Goal: Task Accomplishment & Management: Manage account settings

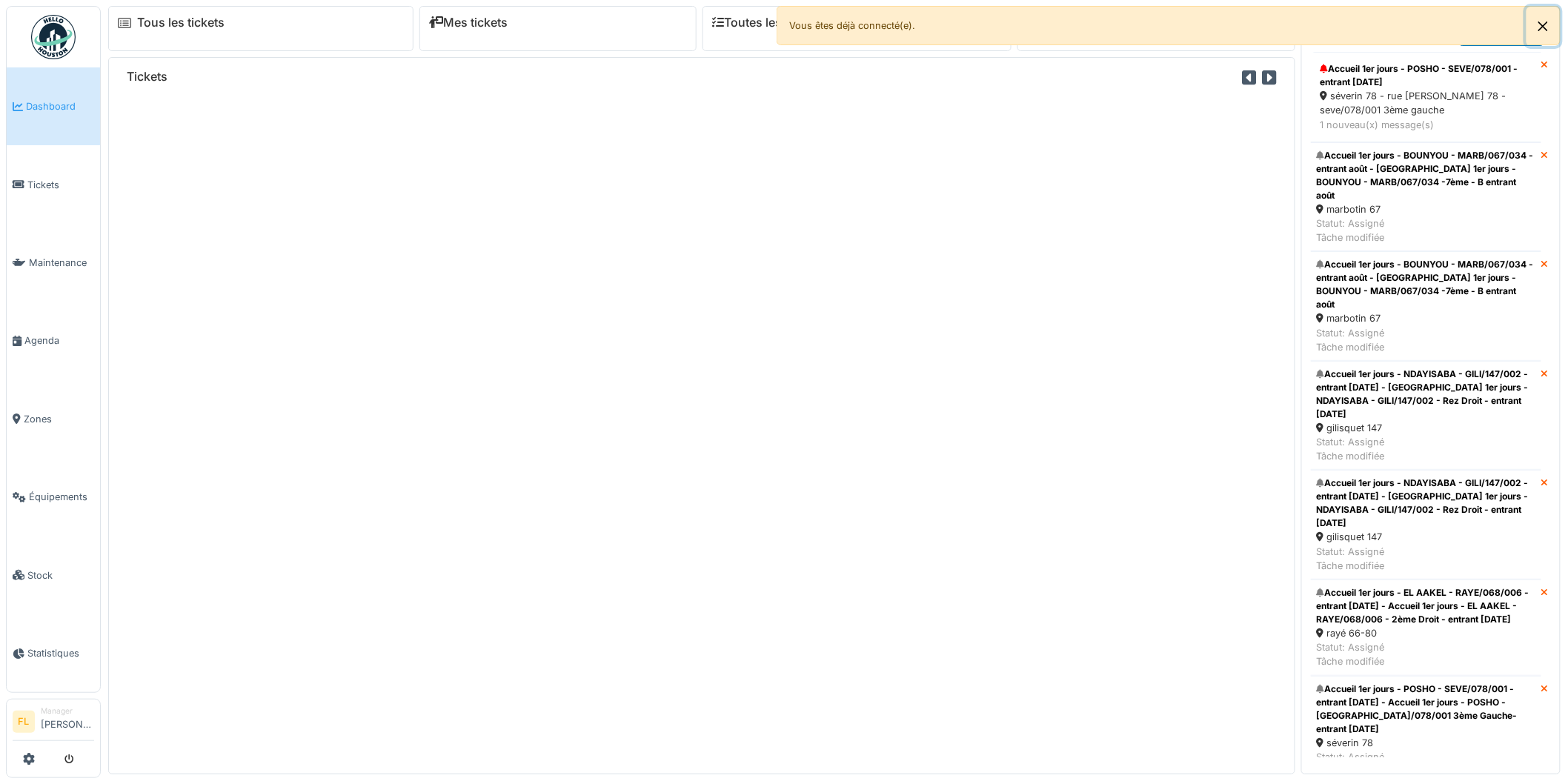
click at [1546, 18] on button "Close" at bounding box center [1543, 26] width 34 height 39
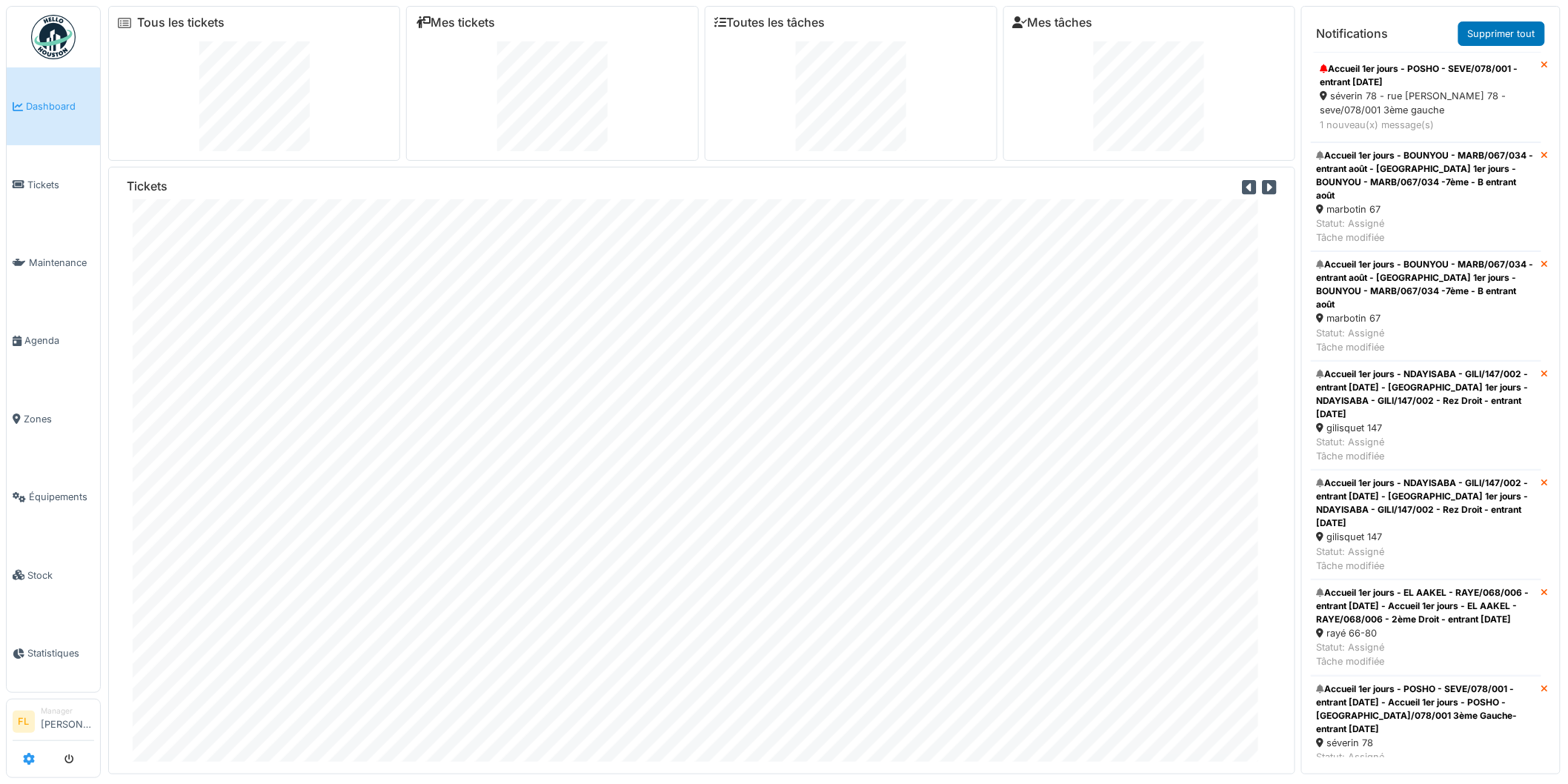
click at [26, 765] on icon at bounding box center [29, 759] width 12 height 12
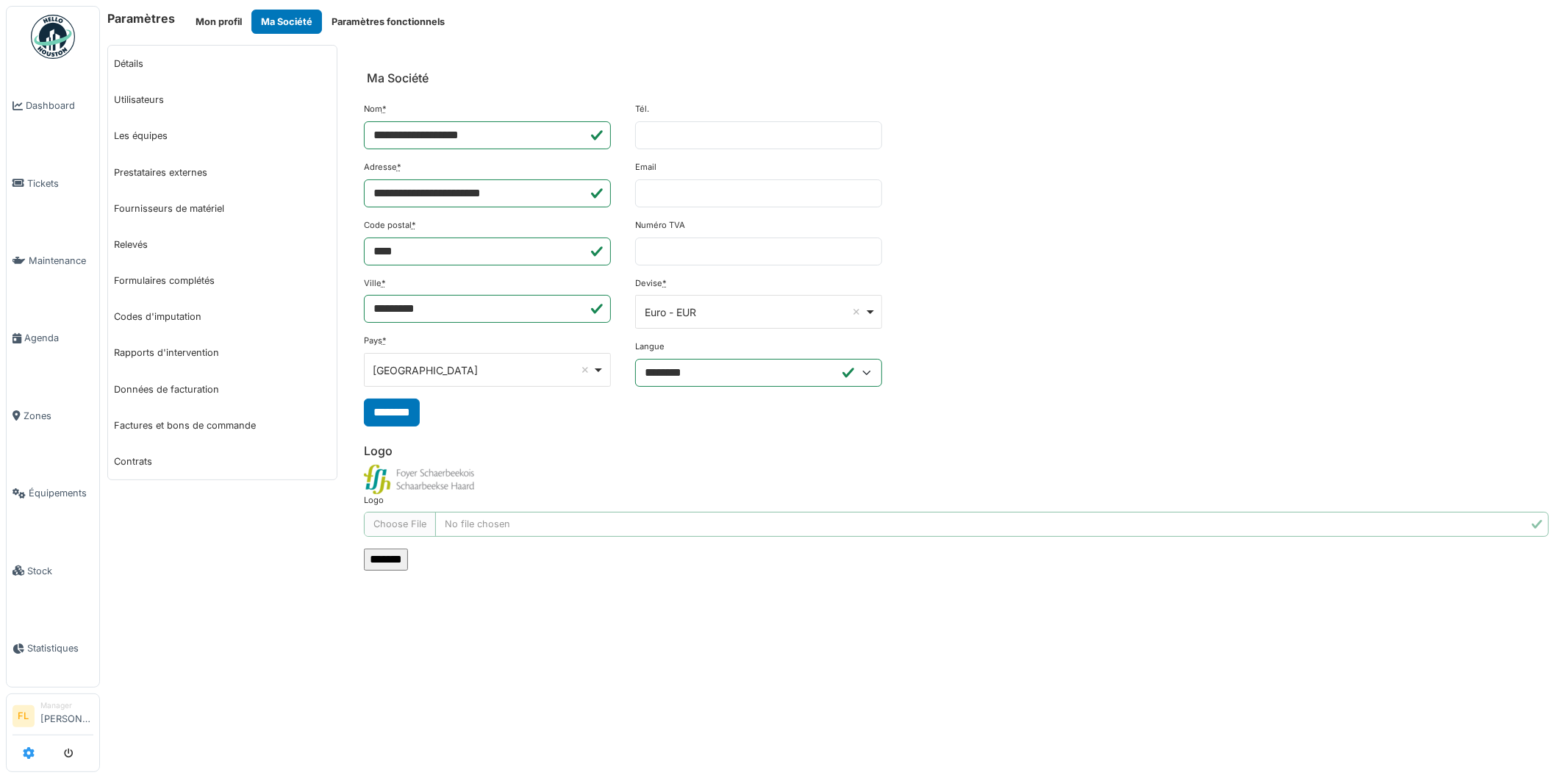
click at [25, 759] on icon at bounding box center [29, 753] width 12 height 12
click at [131, 98] on link "Utilisateurs" at bounding box center [222, 99] width 229 height 36
select select "***"
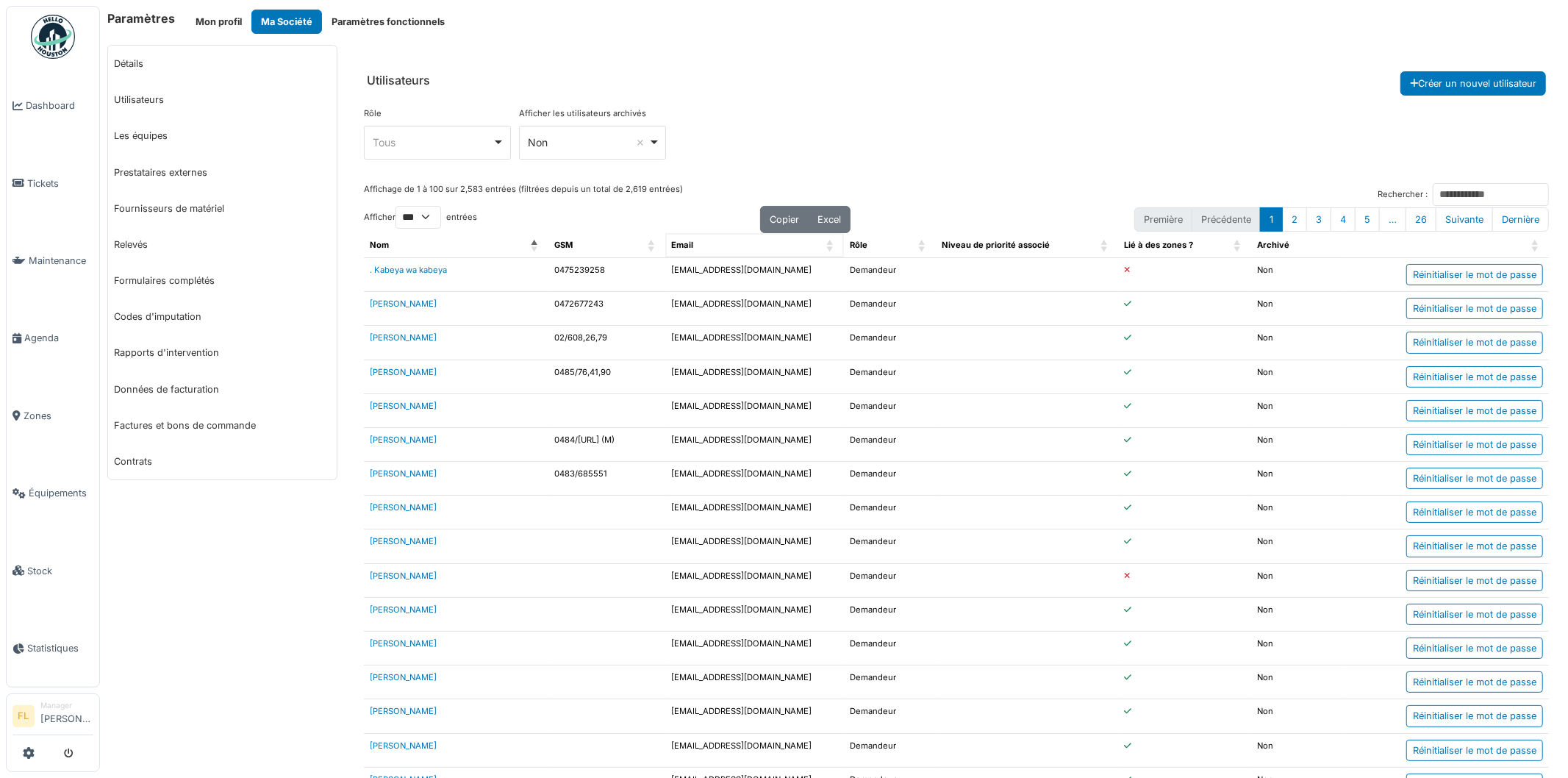
click at [827, 244] on span "Email: Activate to sort" at bounding box center [830, 246] width 9 height 24
click at [826, 243] on span "Email: Activate to invert sorting" at bounding box center [830, 246] width 9 height 24
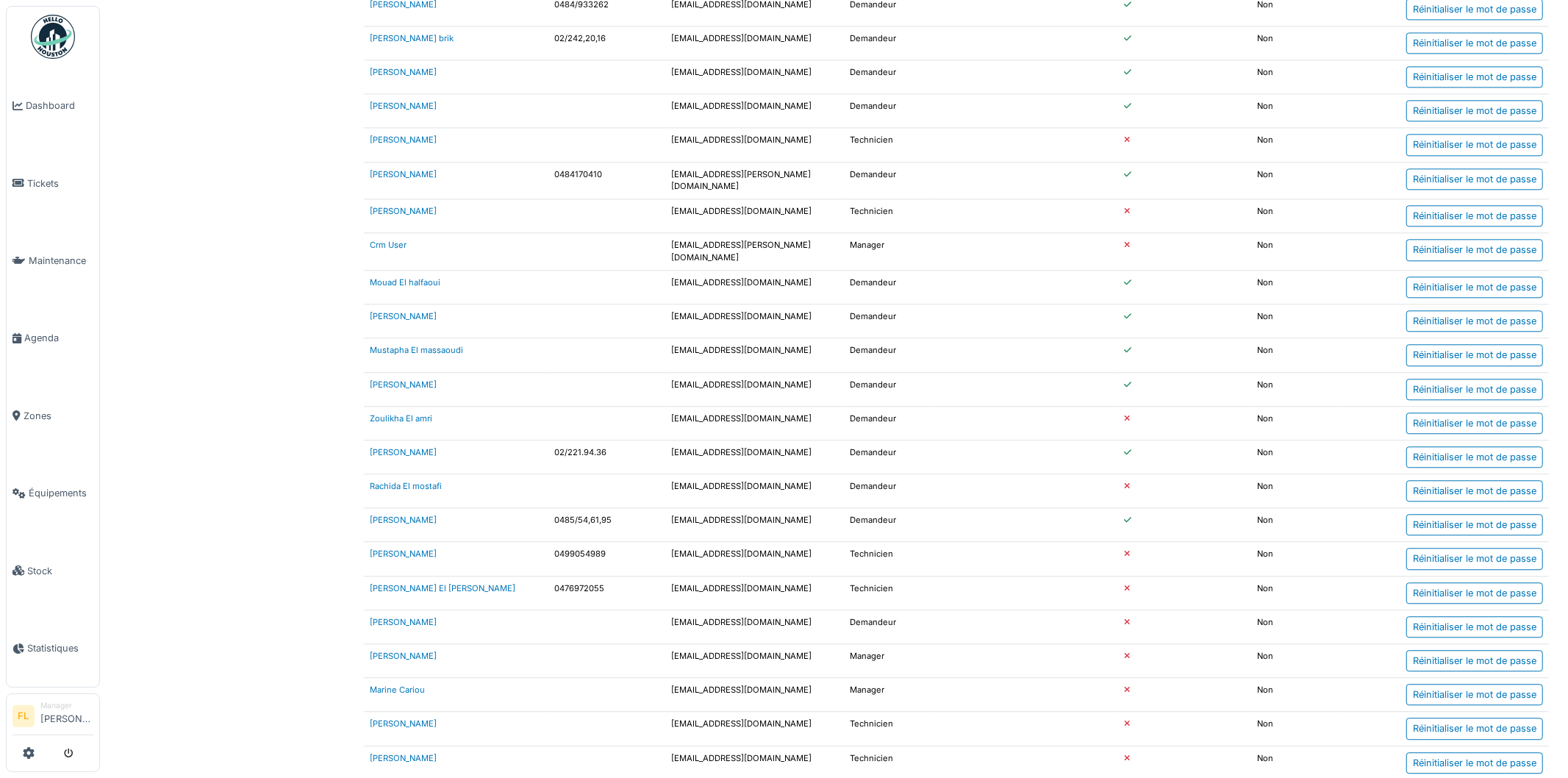
scroll to position [2947, 0]
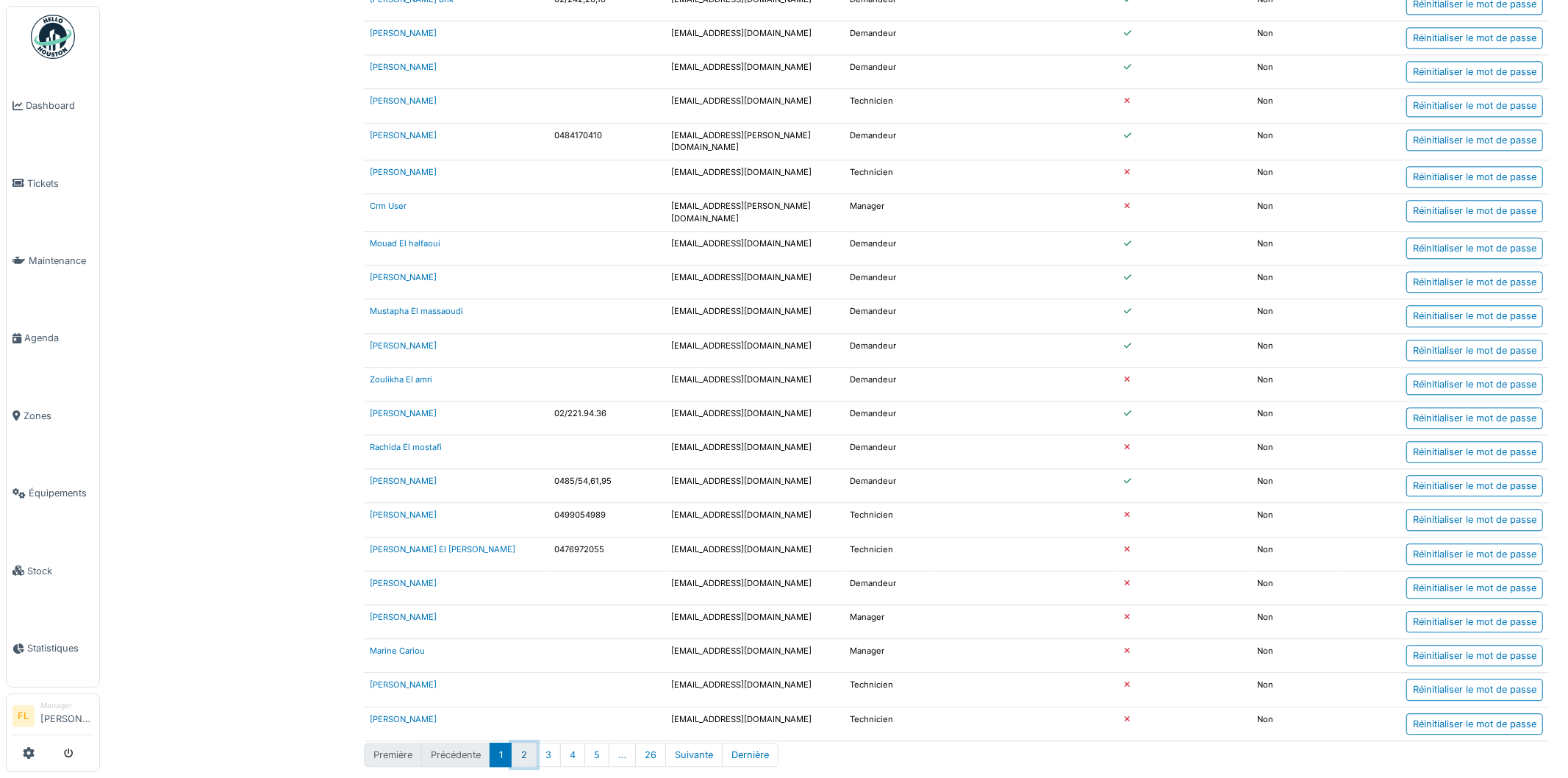
click at [523, 744] on button "2" at bounding box center [523, 755] width 25 height 24
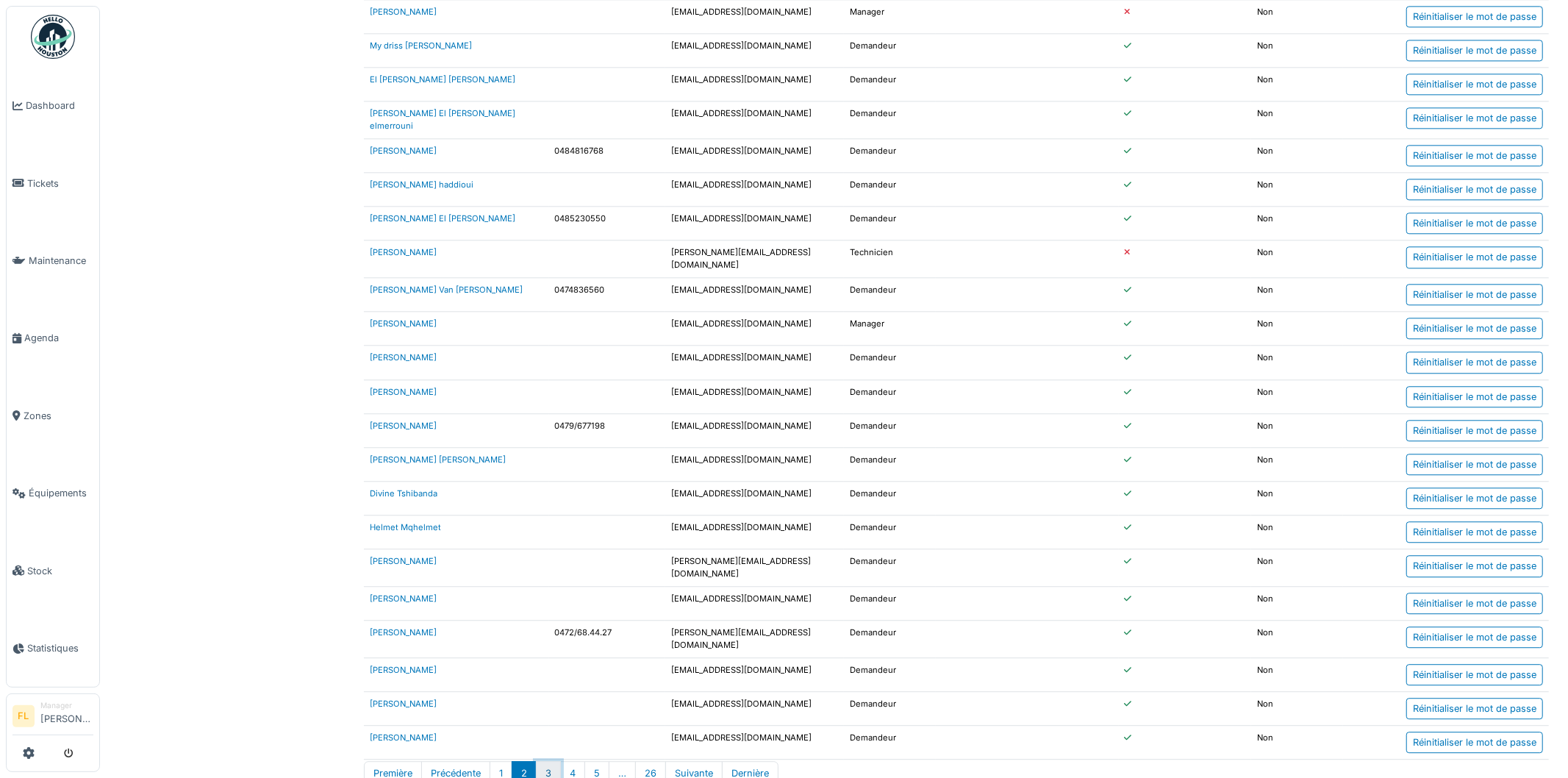
click at [553, 761] on button "3" at bounding box center [548, 773] width 25 height 24
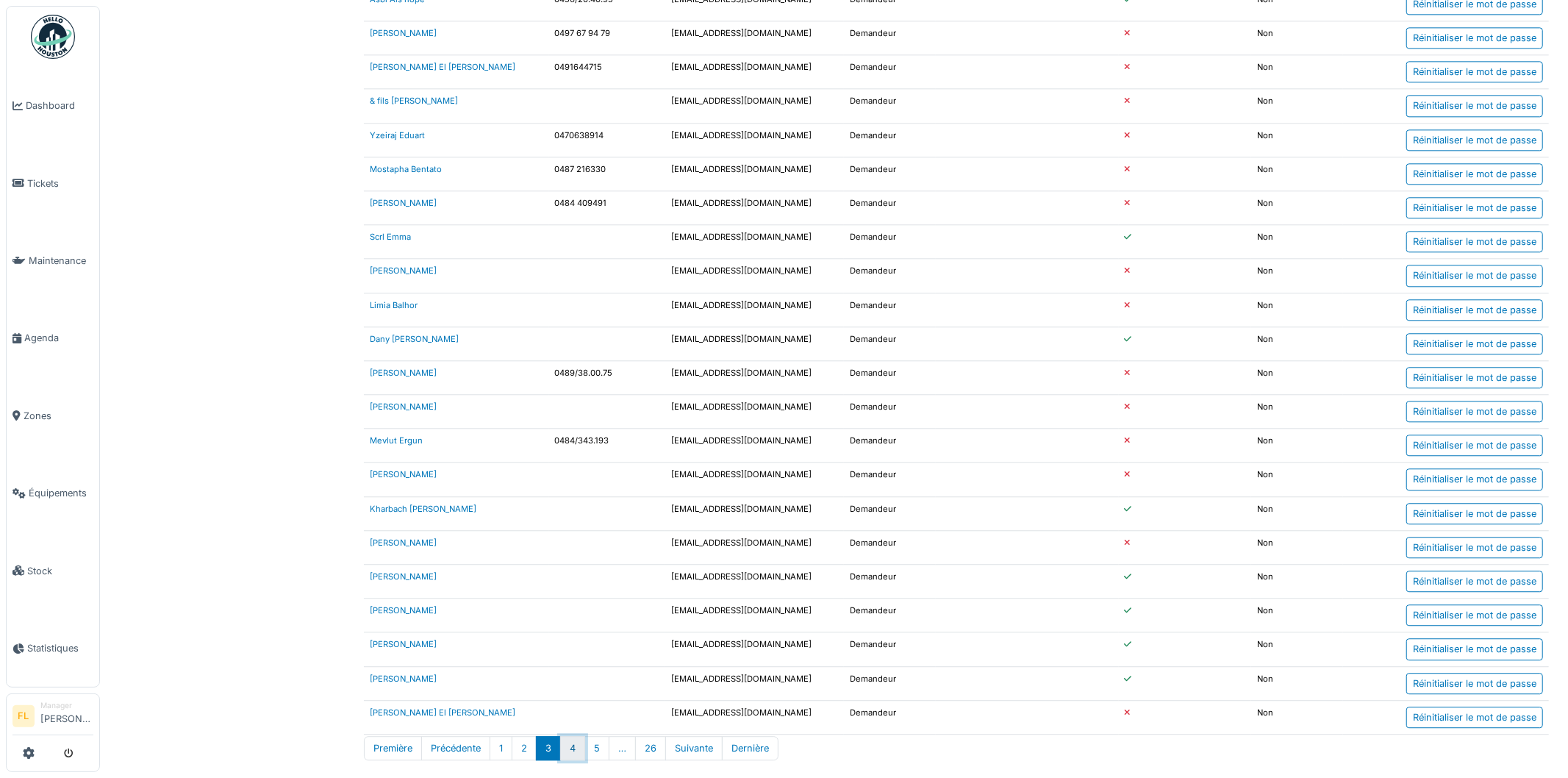
click at [570, 749] on button "4" at bounding box center [572, 749] width 25 height 24
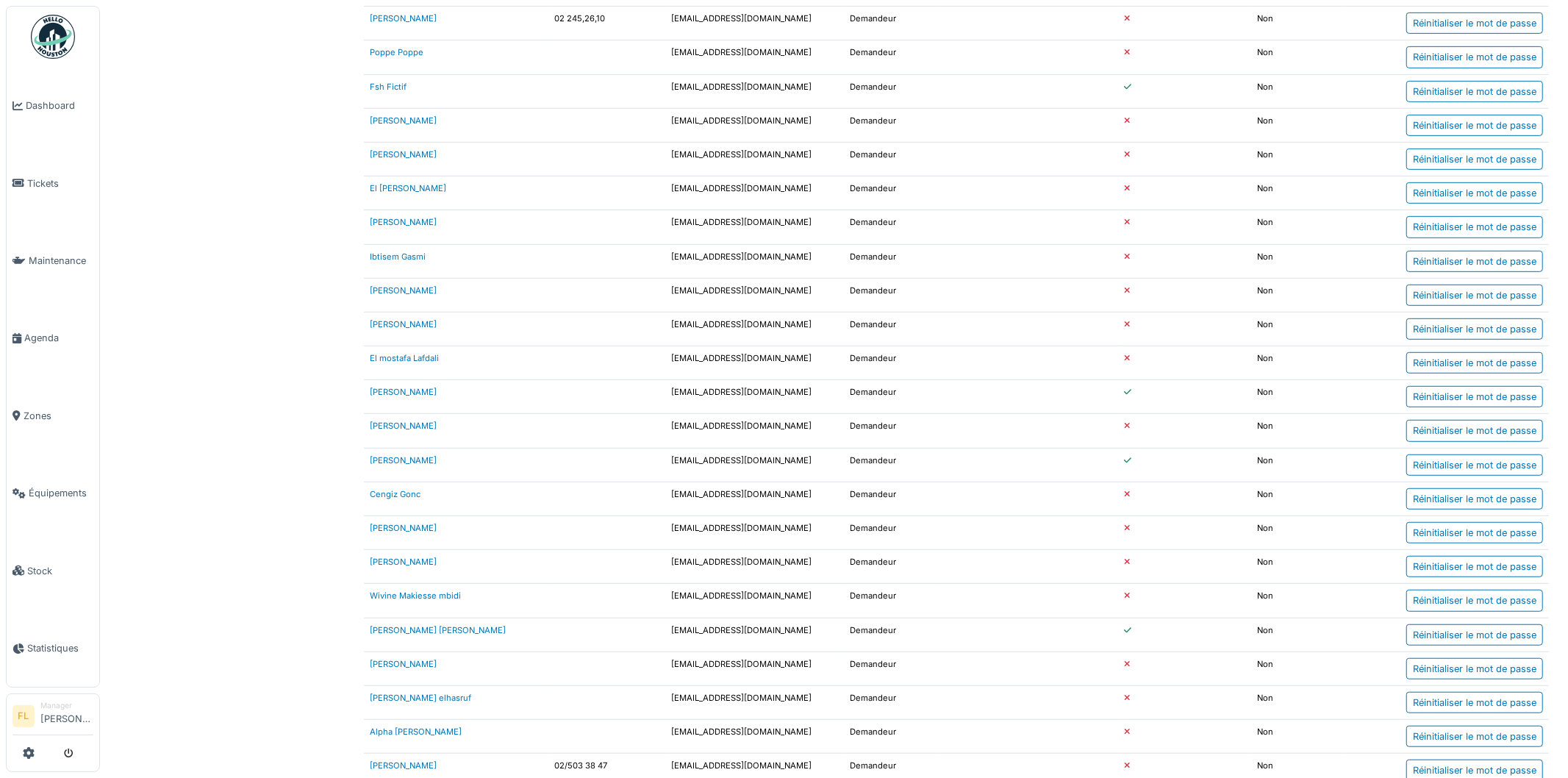
scroll to position [495, 0]
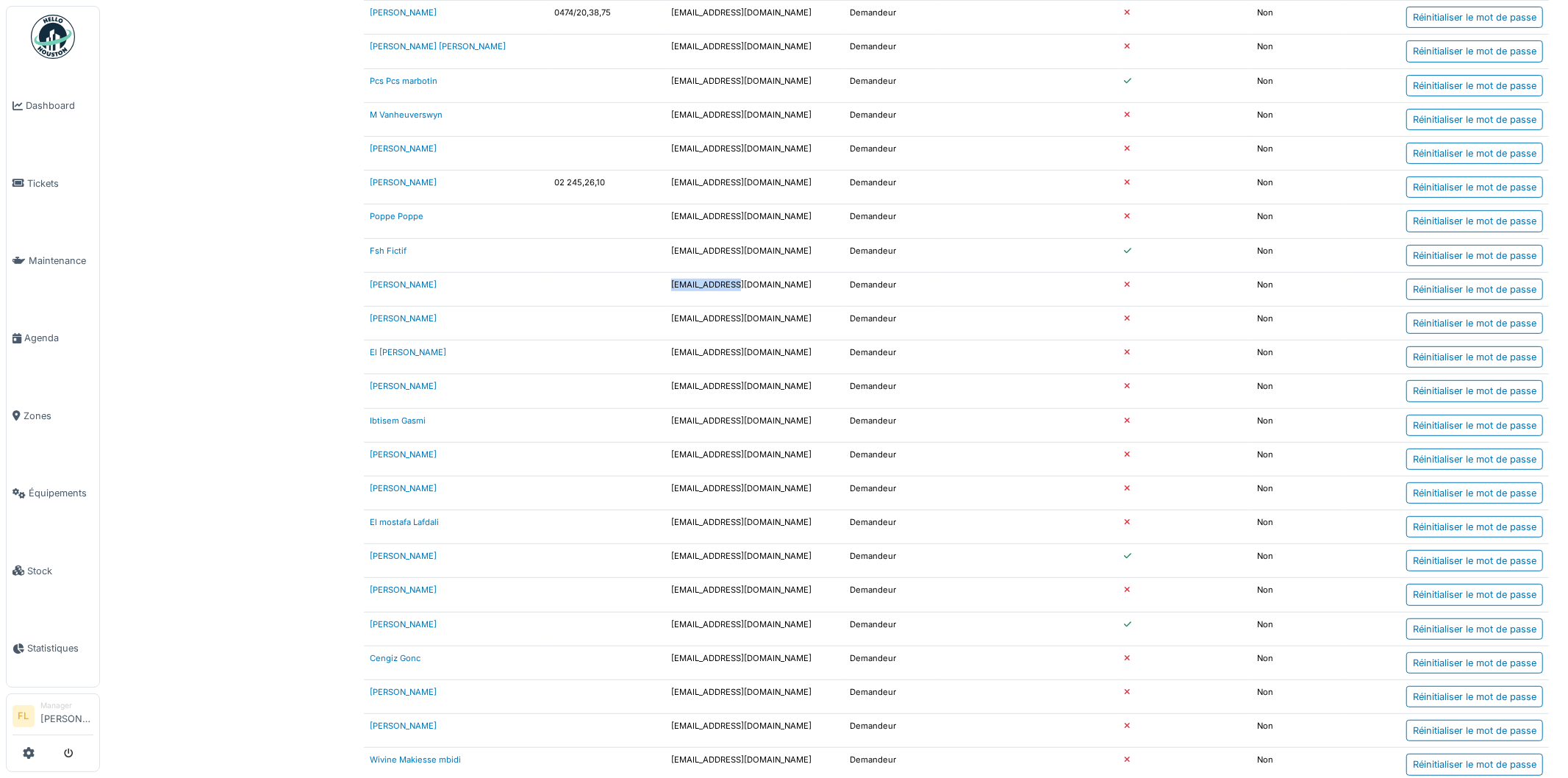
drag, startPoint x: 649, startPoint y: 296, endPoint x: 743, endPoint y: 293, distance: 94.0
click at [743, 293] on tr "Fatma Attaoui 1128418@fsh.be Demandeur b Non Réinitialiser le mot de passe" at bounding box center [956, 289] width 1185 height 33
click at [738, 299] on td "[EMAIL_ADDRESS][DOMAIN_NAME]" at bounding box center [755, 289] width 178 height 33
drag, startPoint x: 743, startPoint y: 294, endPoint x: 661, endPoint y: 299, distance: 82.2
click at [667, 299] on td "[EMAIL_ADDRESS][DOMAIN_NAME]" at bounding box center [755, 289] width 178 height 33
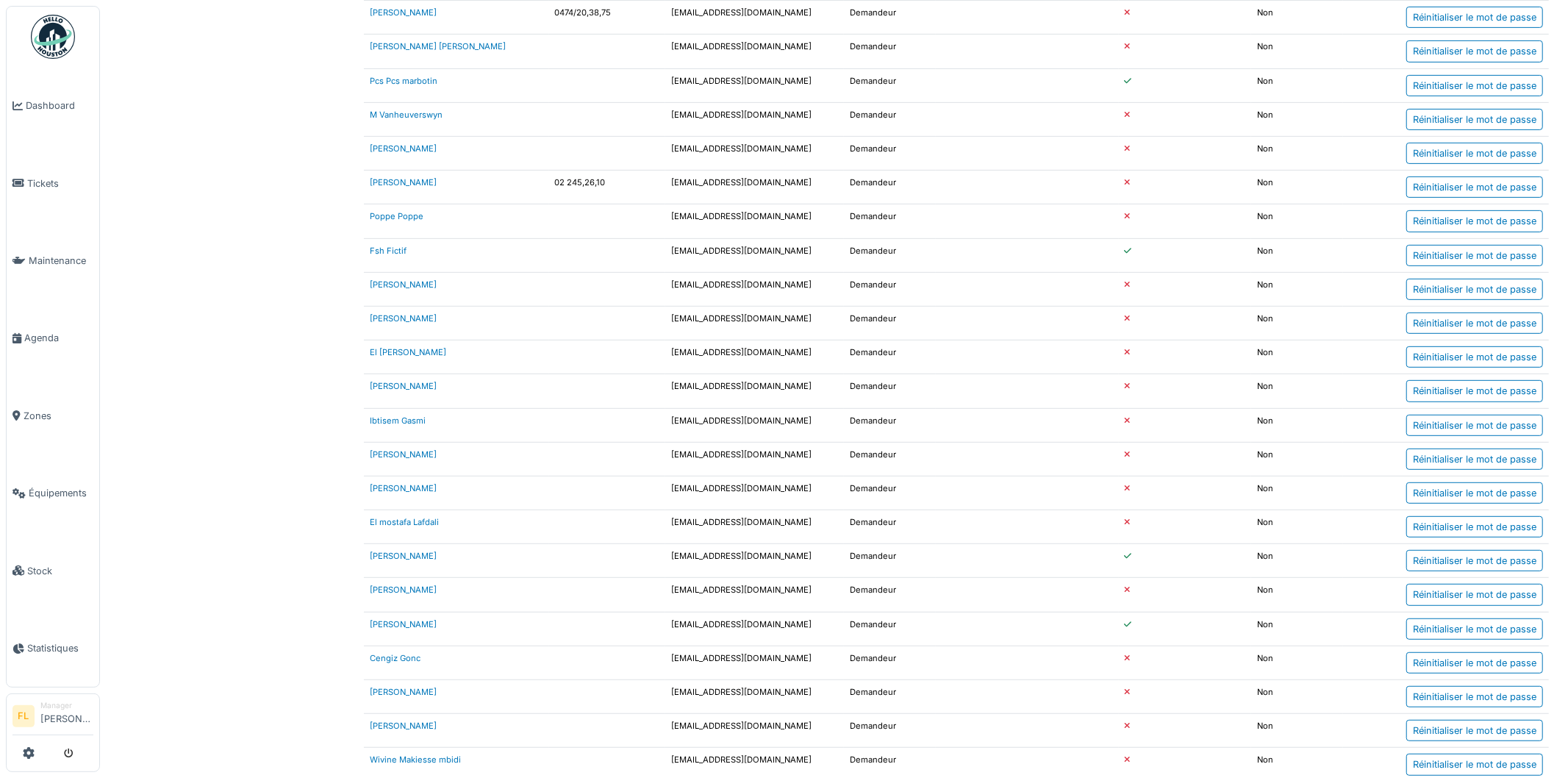
click at [657, 299] on td at bounding box center [607, 289] width 117 height 33
drag, startPoint x: 662, startPoint y: 297, endPoint x: 738, endPoint y: 292, distance: 76.2
click at [738, 292] on tr "Fatma Attaoui 1128418@fsh.be Demandeur b Non Réinitialiser le mot de passe" at bounding box center [956, 289] width 1185 height 33
drag, startPoint x: 662, startPoint y: 494, endPoint x: 728, endPoint y: 493, distance: 66.0
click at [728, 493] on td "[EMAIL_ADDRESS][DOMAIN_NAME]" at bounding box center [755, 493] width 178 height 33
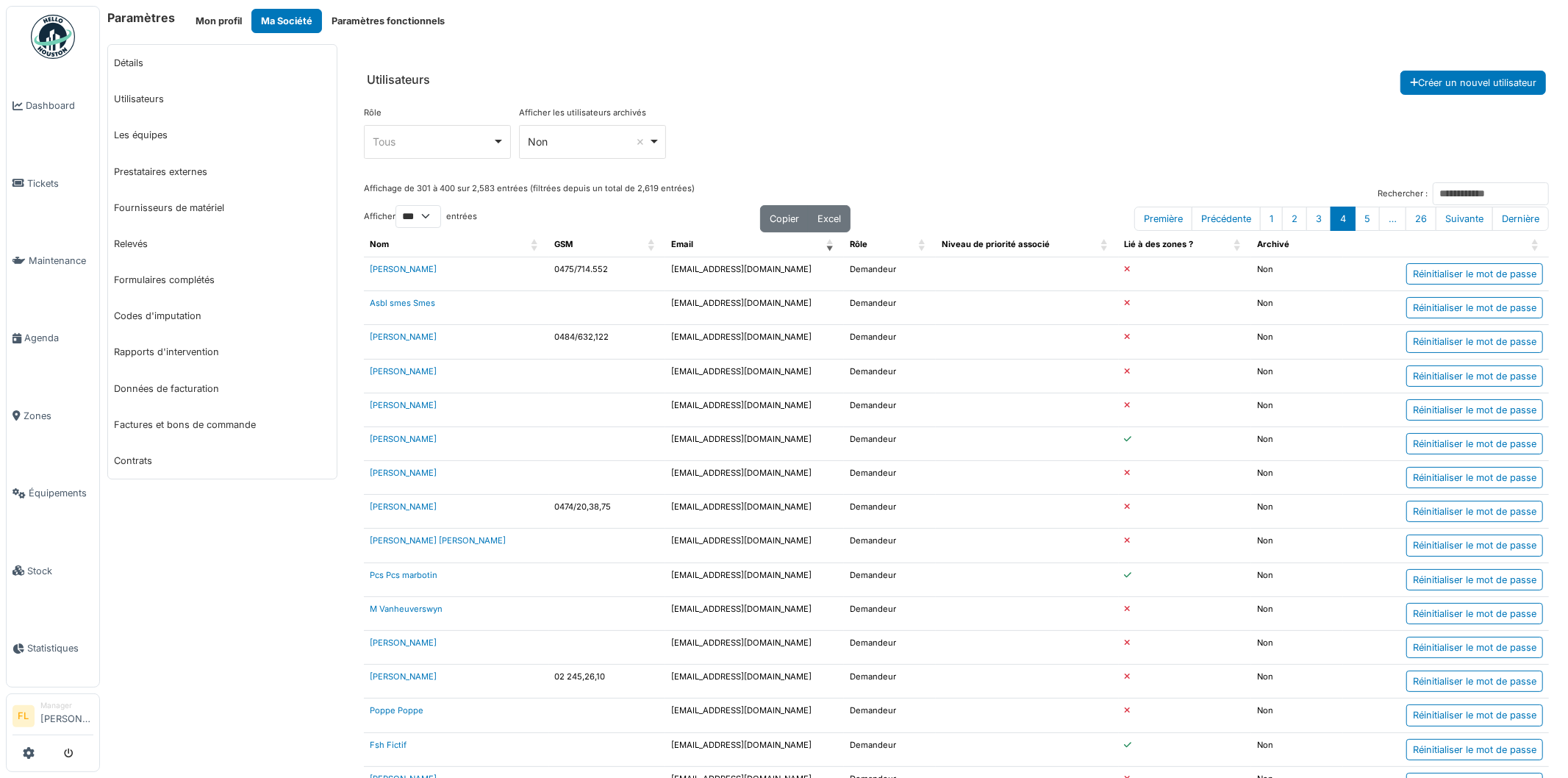
scroll to position [0, 0]
click at [1433, 191] on input "Rechercher :" at bounding box center [1491, 194] width 116 height 23
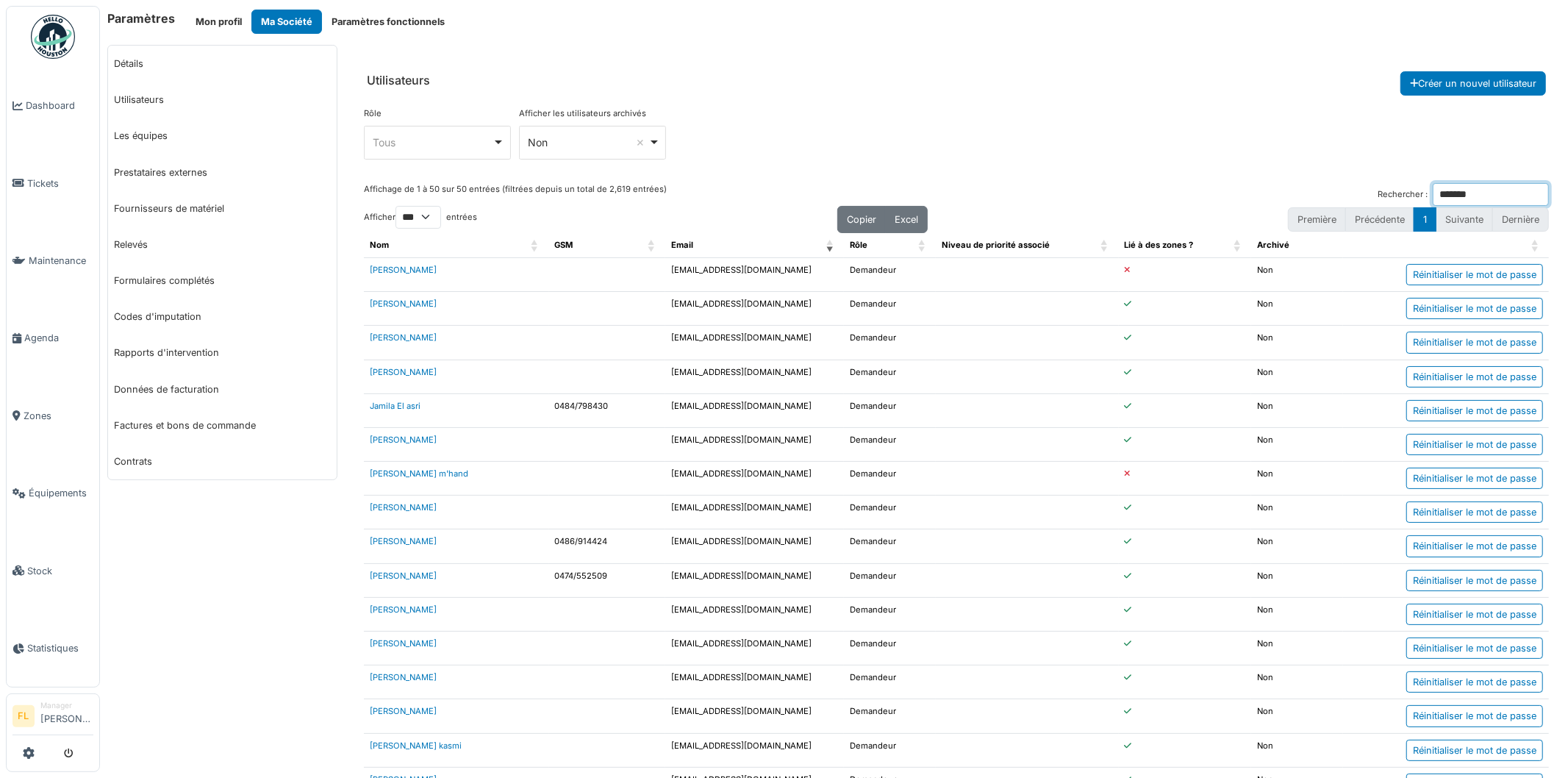
click at [1435, 194] on input "*******" at bounding box center [1491, 194] width 116 height 23
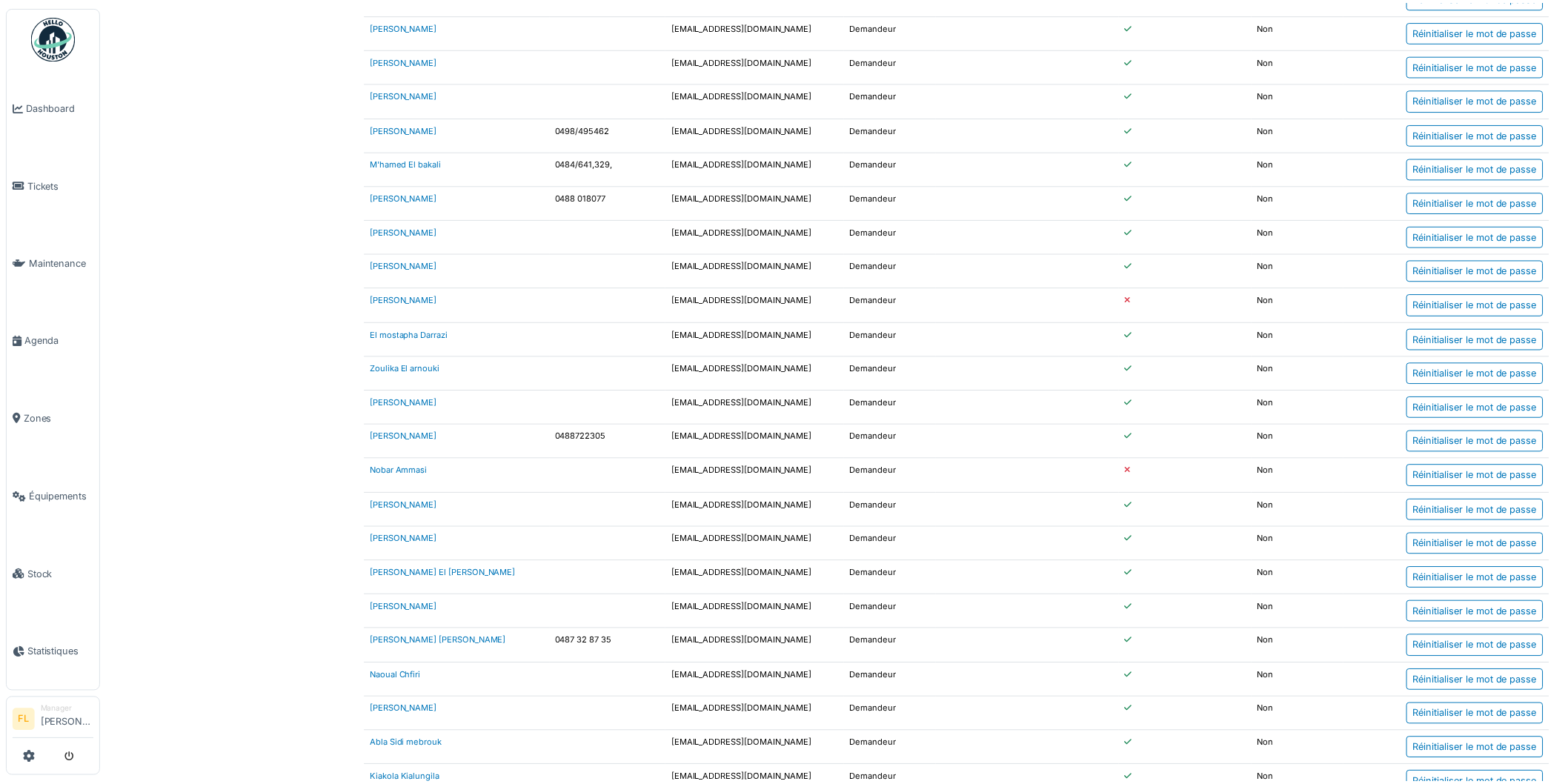
scroll to position [906, 0]
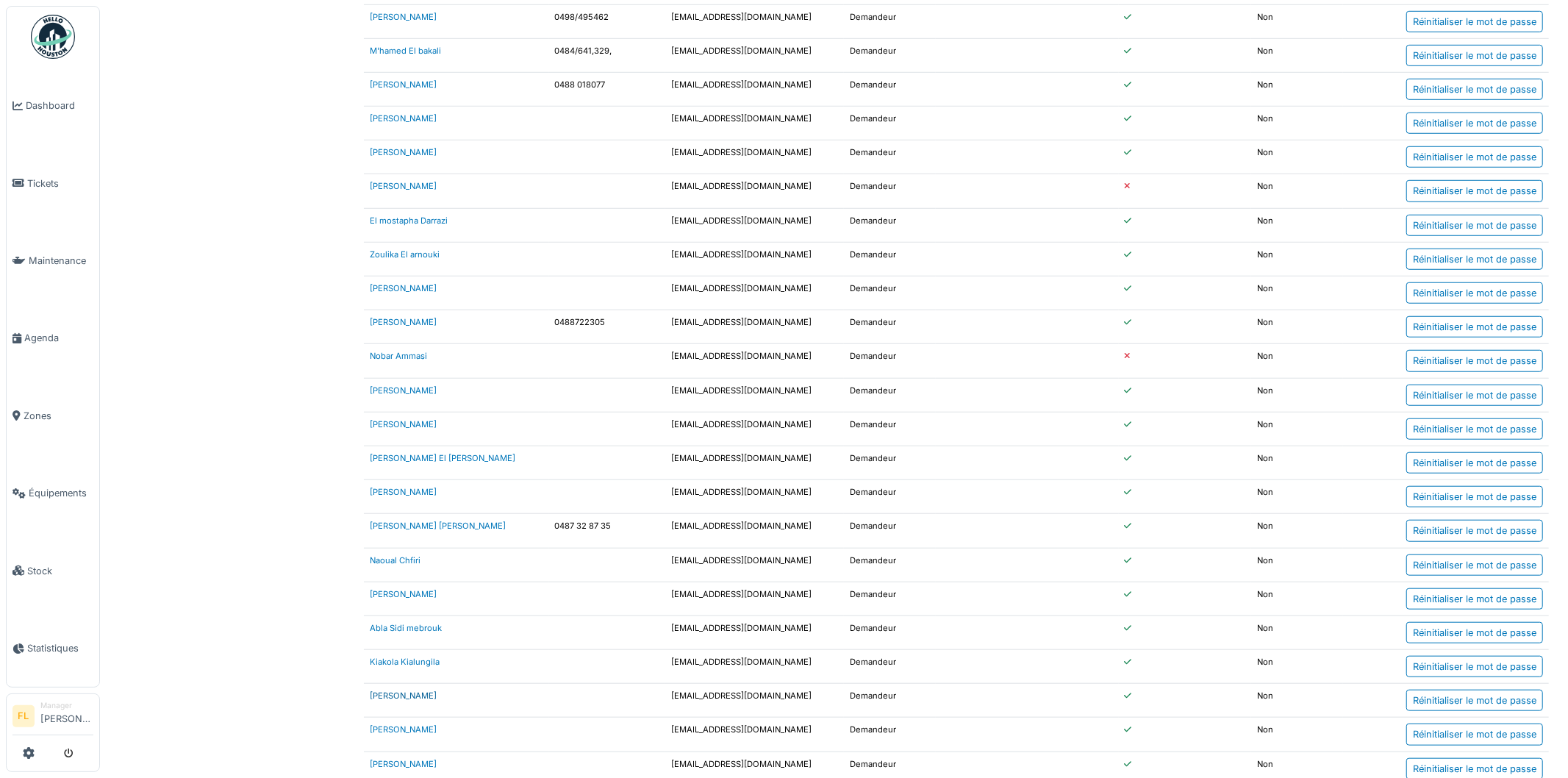
type input "*******"
click at [424, 701] on link "Stéphane Van damme" at bounding box center [403, 695] width 67 height 10
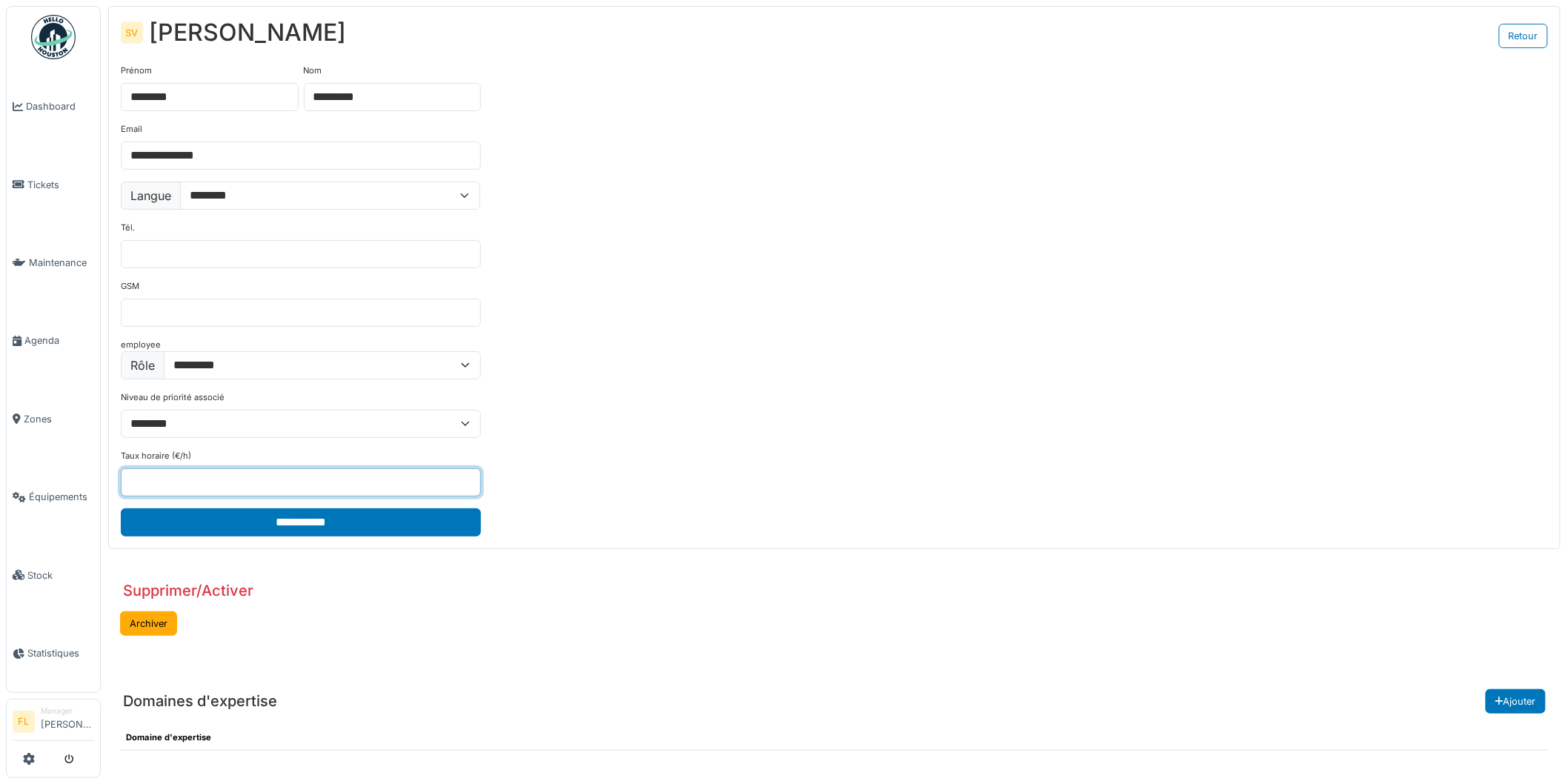
click at [639, 488] on div "**********" at bounding box center [834, 300] width 1451 height 495
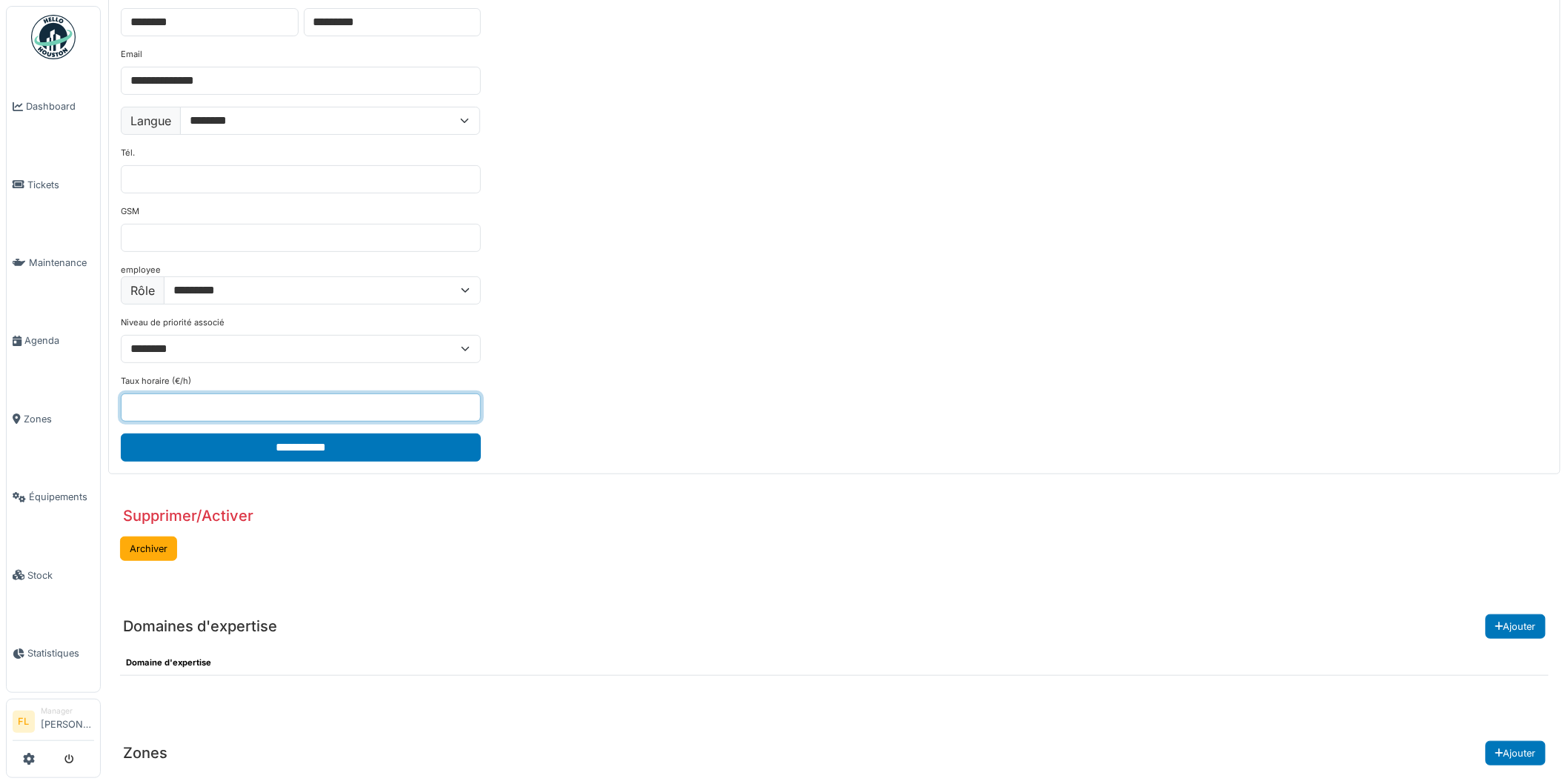
scroll to position [157, 0]
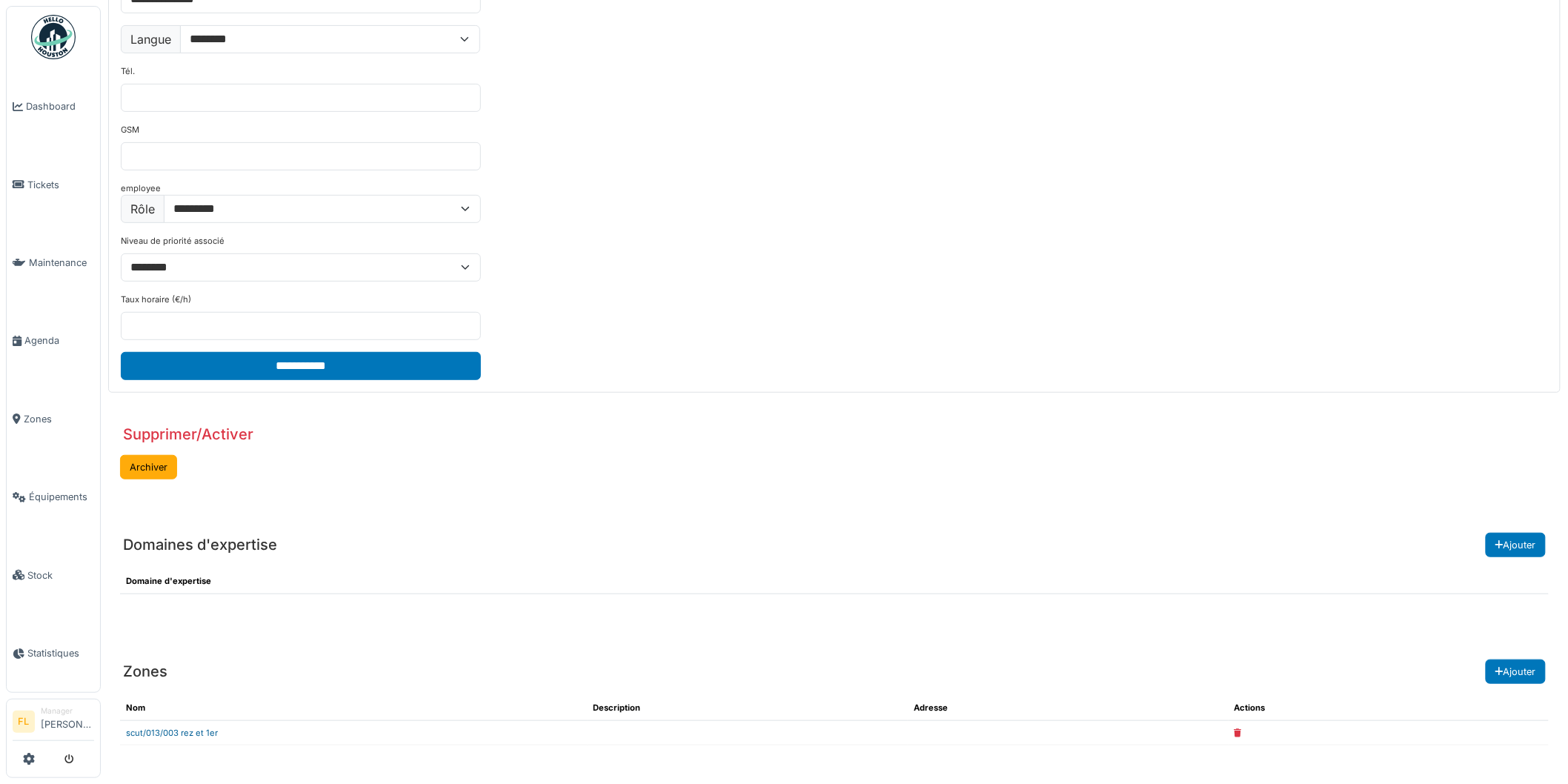
click at [147, 731] on link "scut/013/003 rez et 1er" at bounding box center [172, 733] width 92 height 10
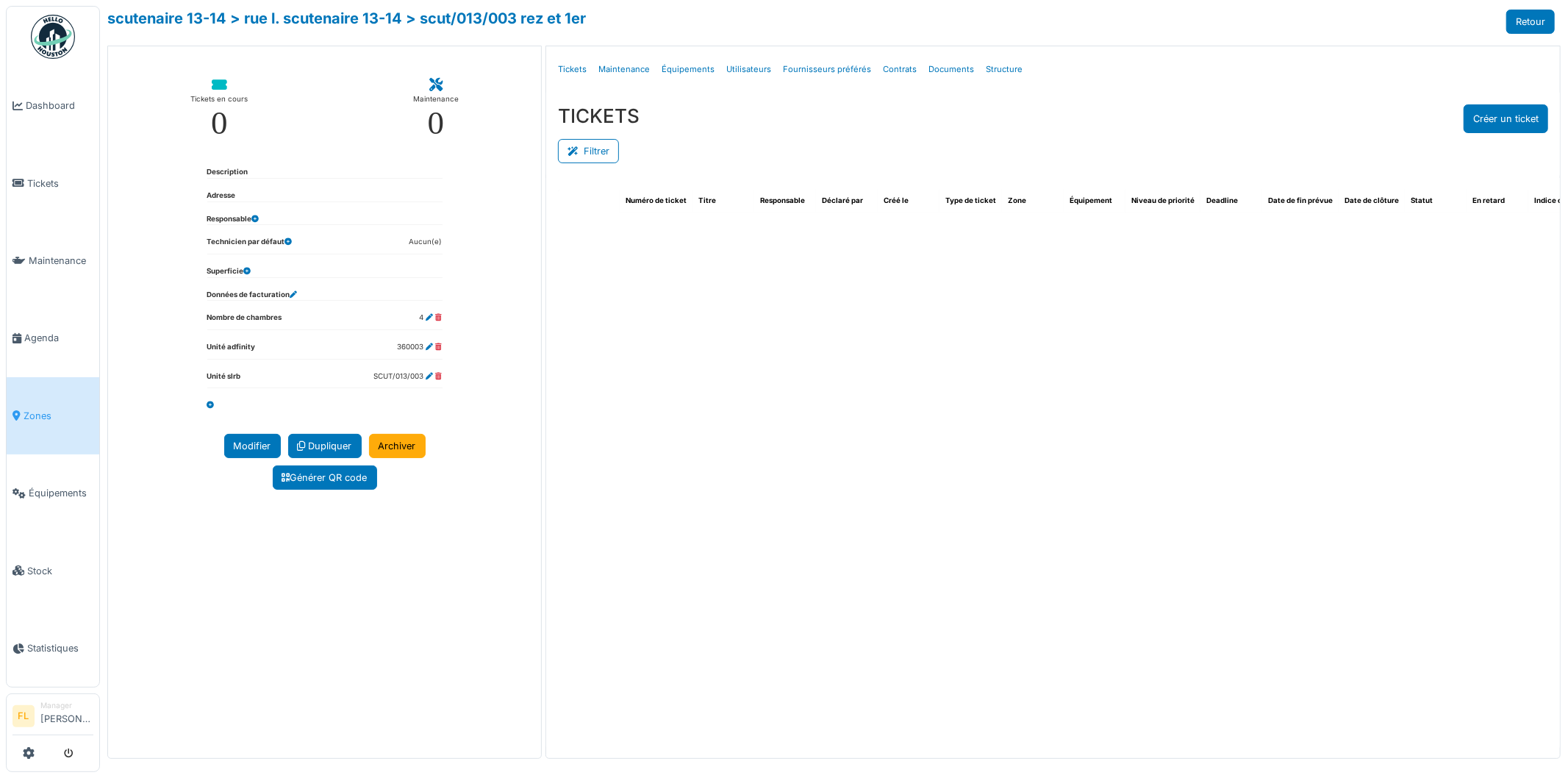
select select "***"
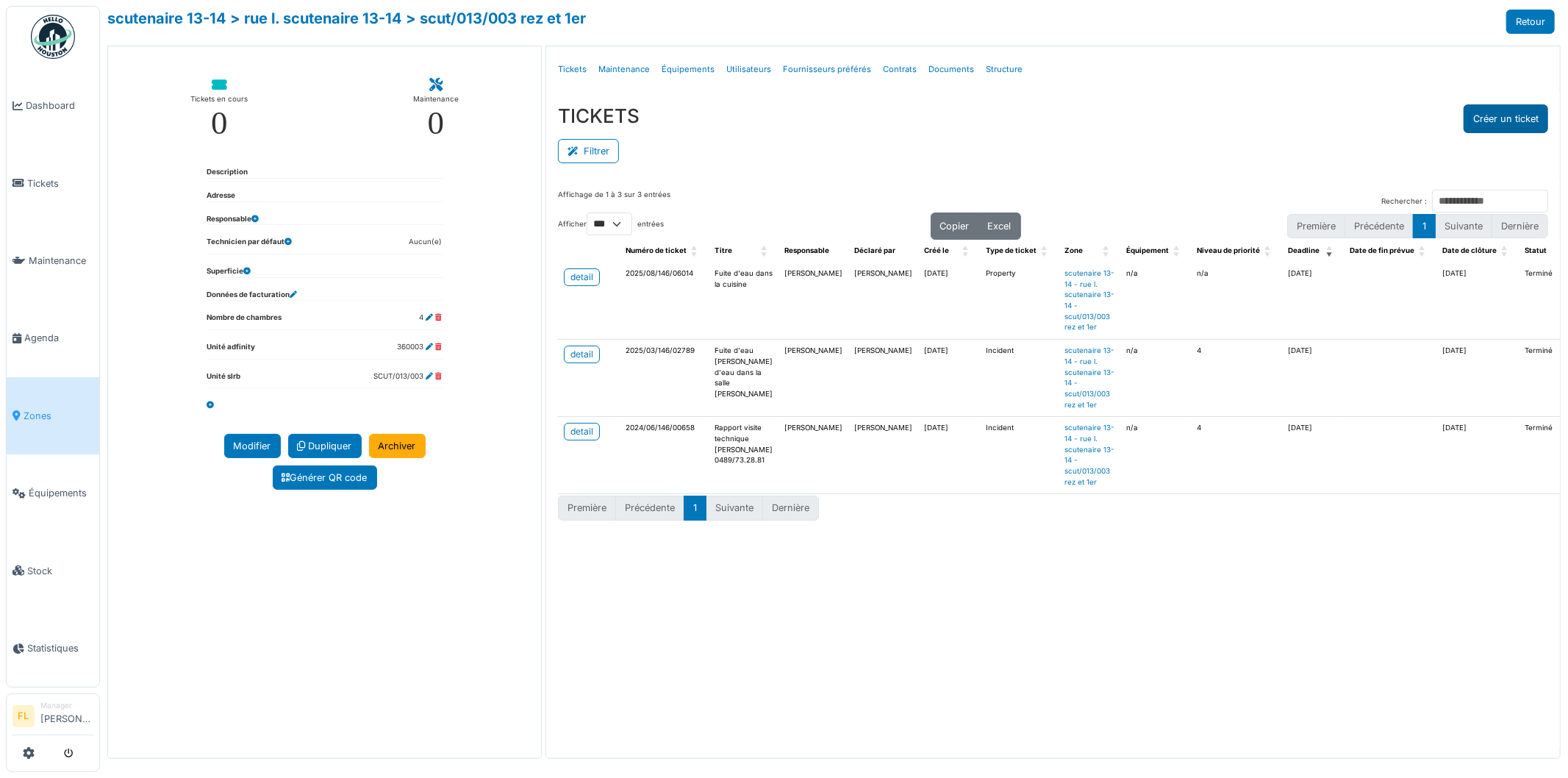
click at [1491, 127] on button "Créer un ticket" at bounding box center [1506, 119] width 84 height 29
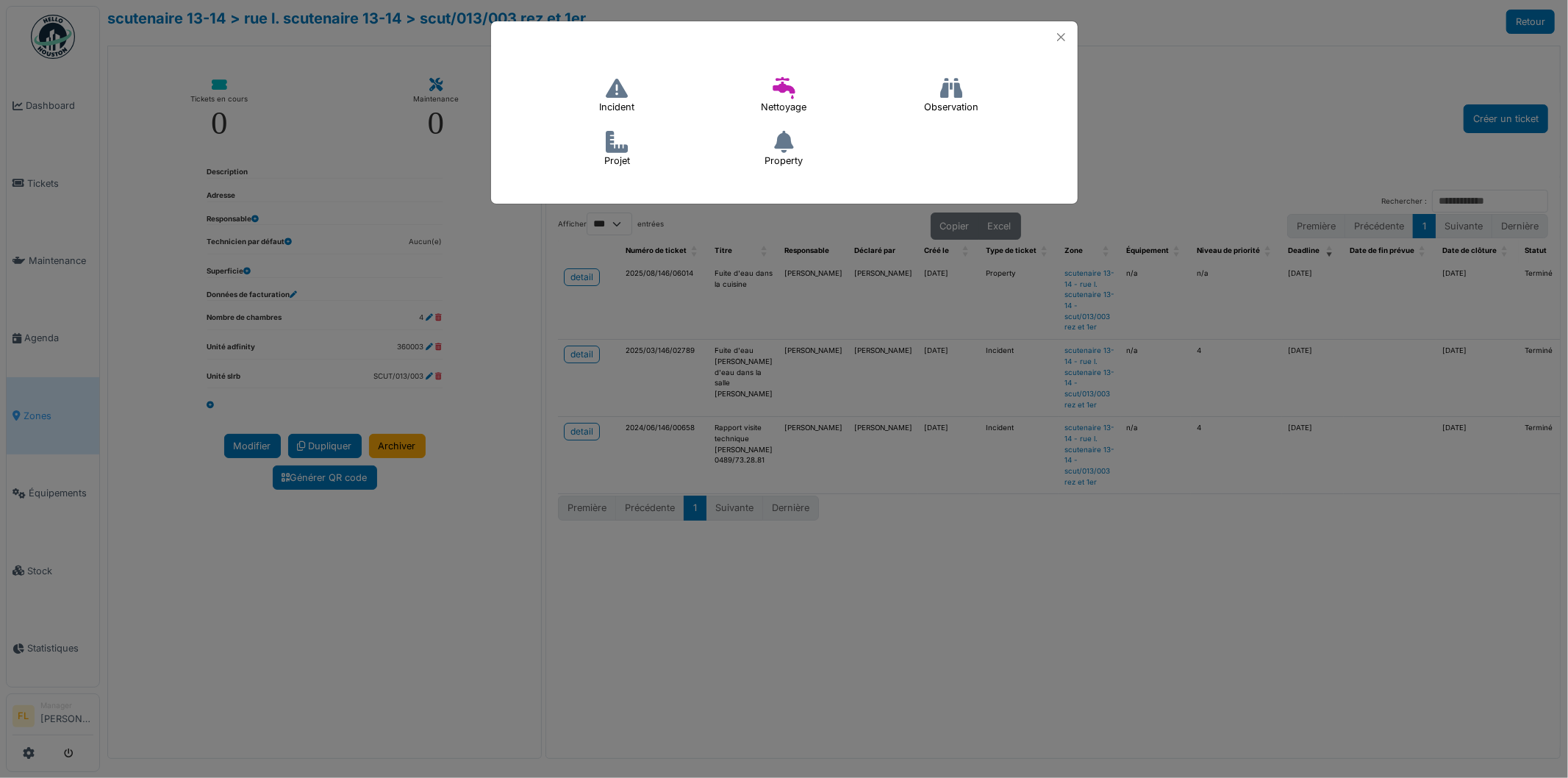
click at [609, 98] on icon at bounding box center [617, 88] width 22 height 22
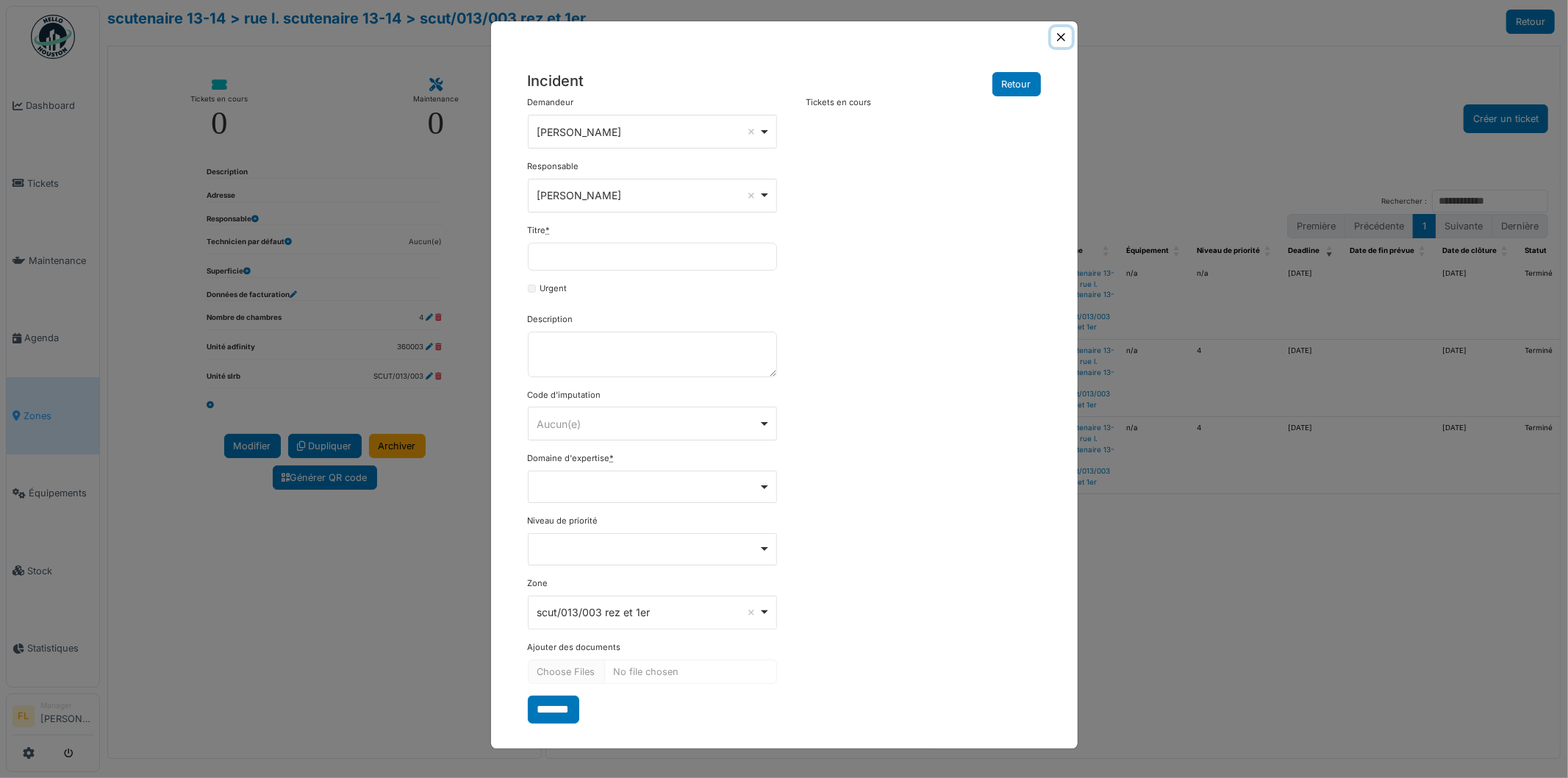
click at [1053, 35] on button "Close" at bounding box center [1061, 37] width 20 height 20
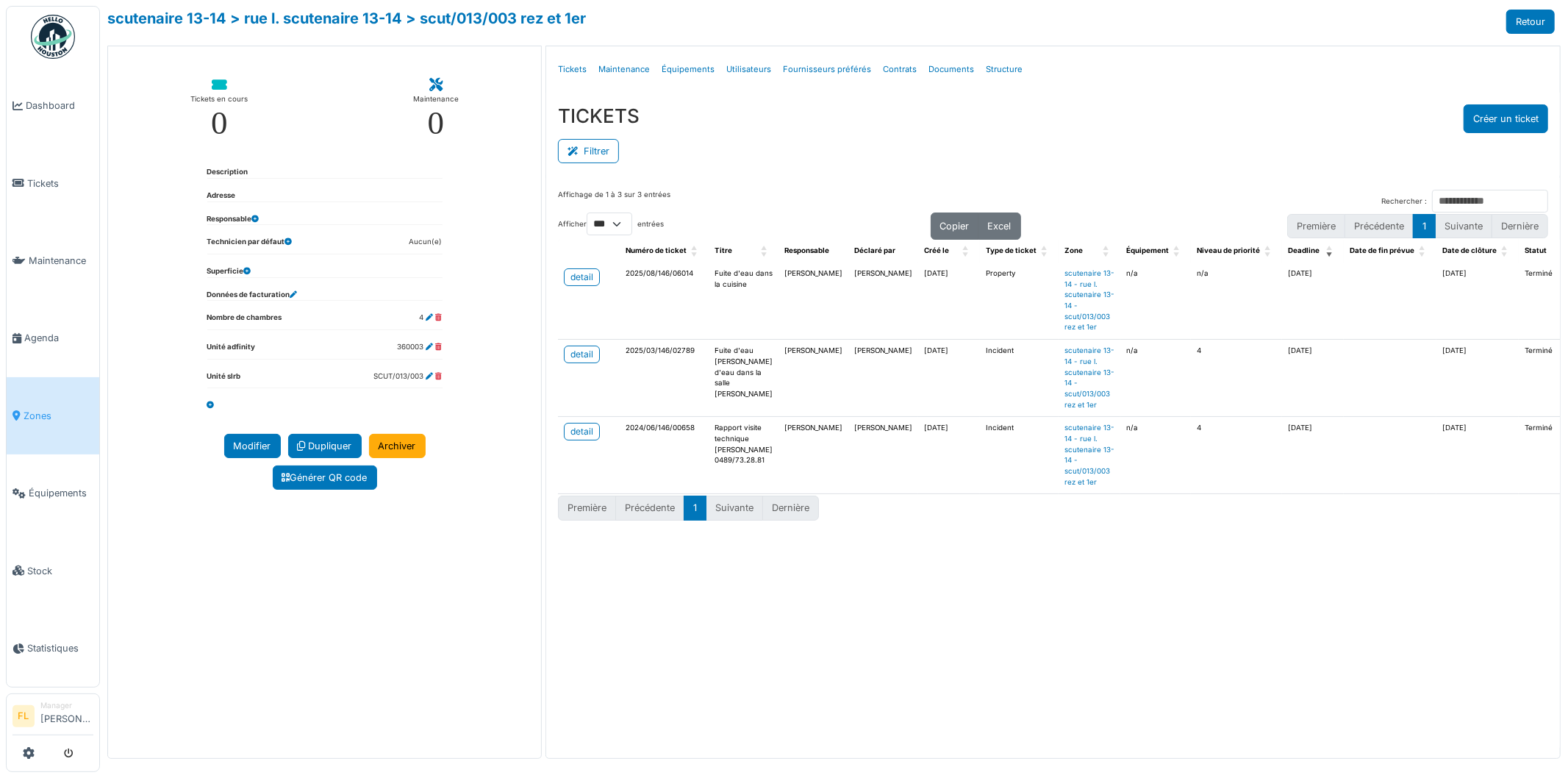
click at [1084, 119] on div "TICKETS Créer un ticket" at bounding box center [1053, 119] width 990 height 29
click at [24, 749] on icon at bounding box center [29, 753] width 12 height 12
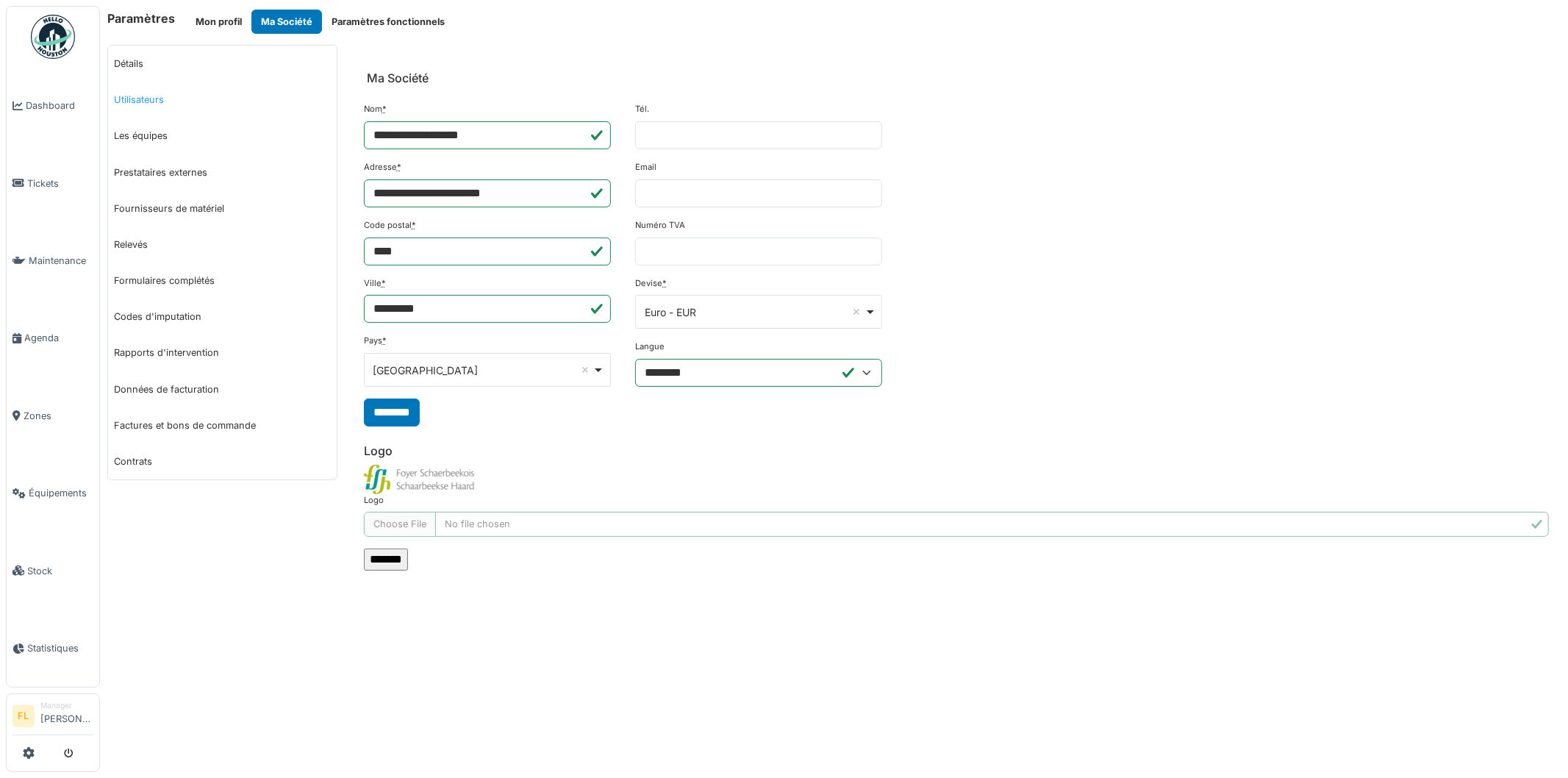
click at [146, 100] on link "Utilisateurs" at bounding box center [222, 99] width 229 height 36
select select "***"
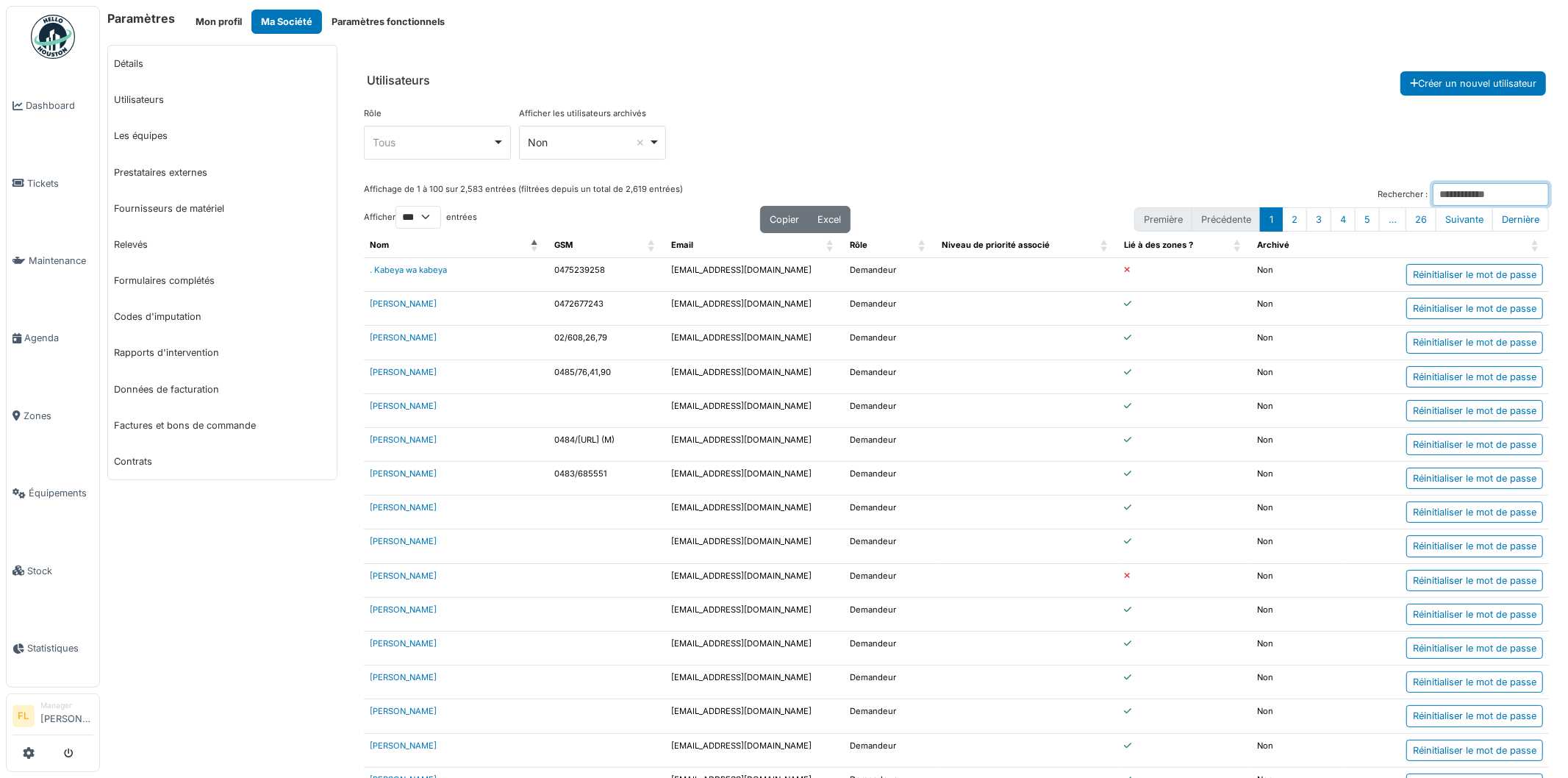
click at [1433, 193] on input "Rechercher :" at bounding box center [1491, 194] width 116 height 23
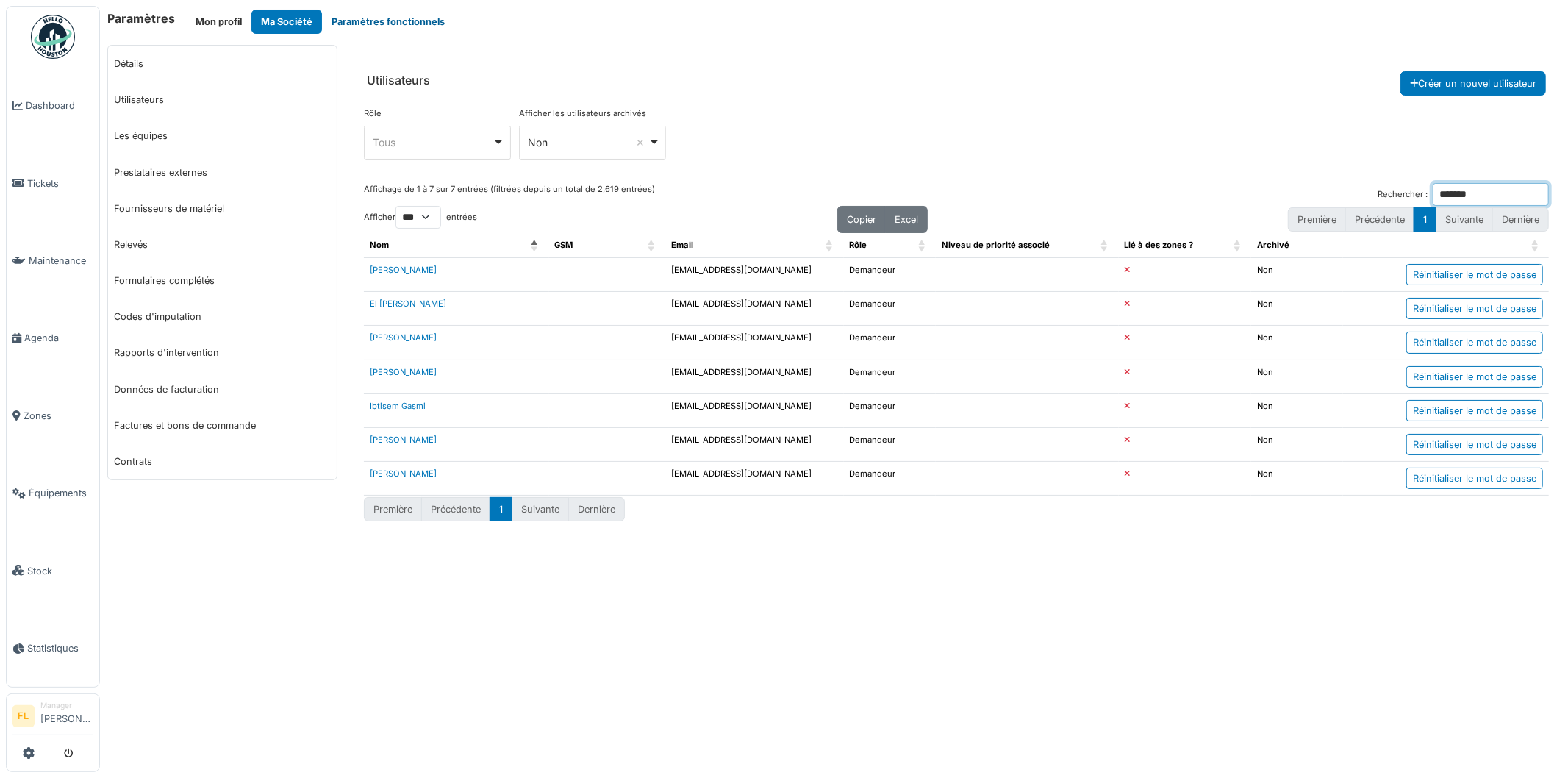
type input "*******"
click at [41, 100] on span "Dashboard" at bounding box center [59, 106] width 68 height 14
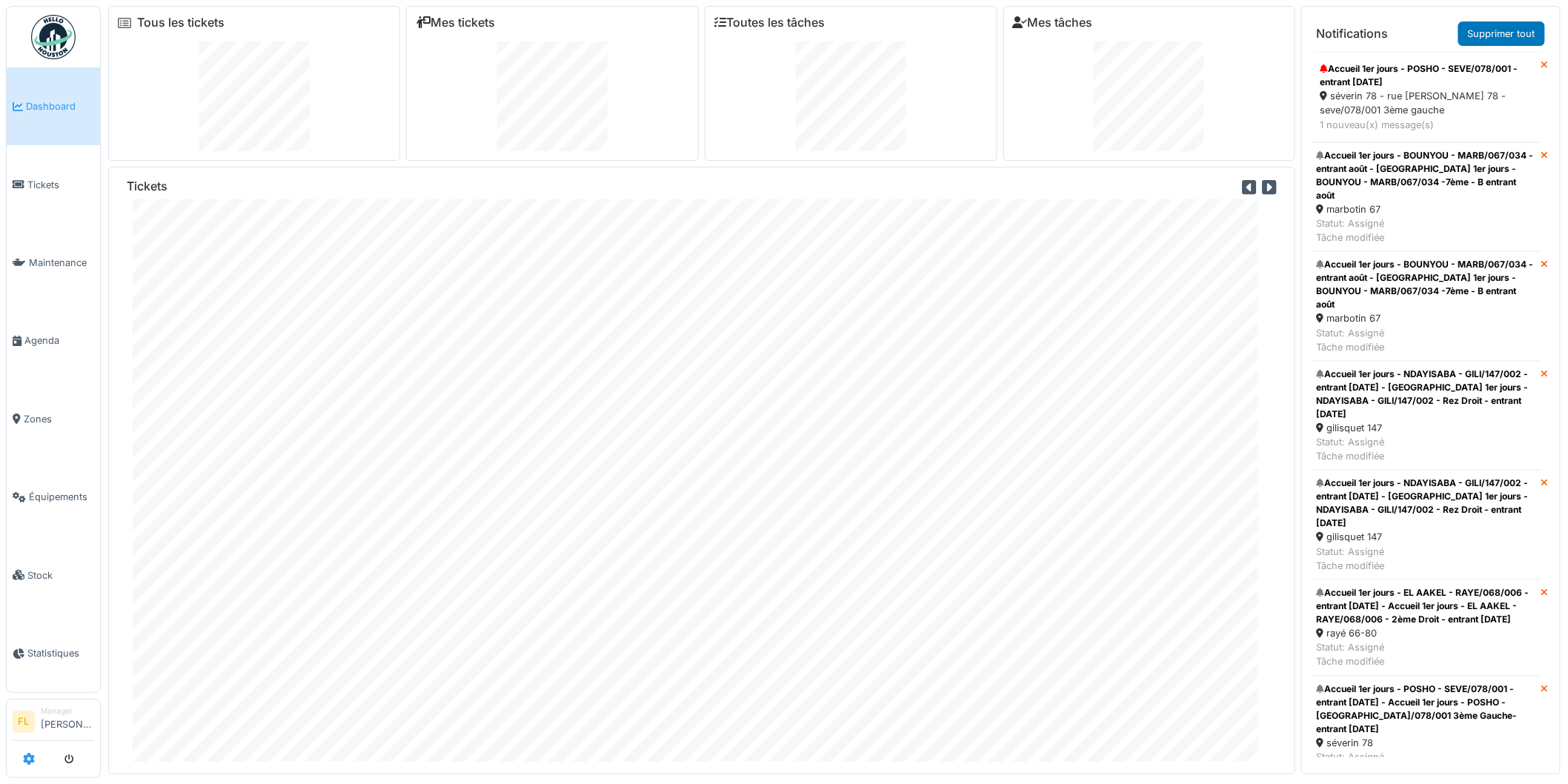
click at [31, 754] on icon at bounding box center [29, 759] width 12 height 12
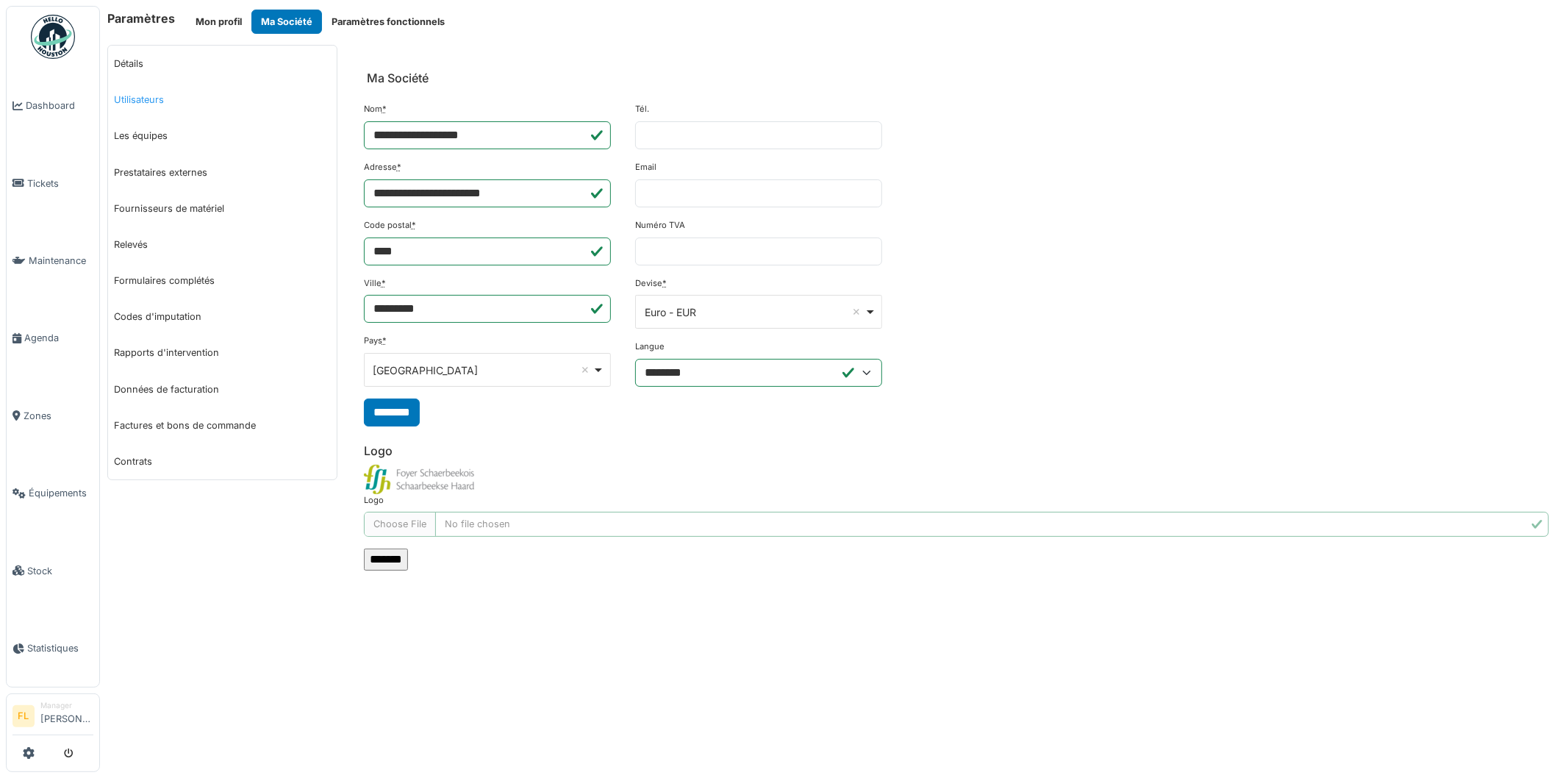
click at [130, 96] on link "Utilisateurs" at bounding box center [222, 99] width 229 height 36
select select "***"
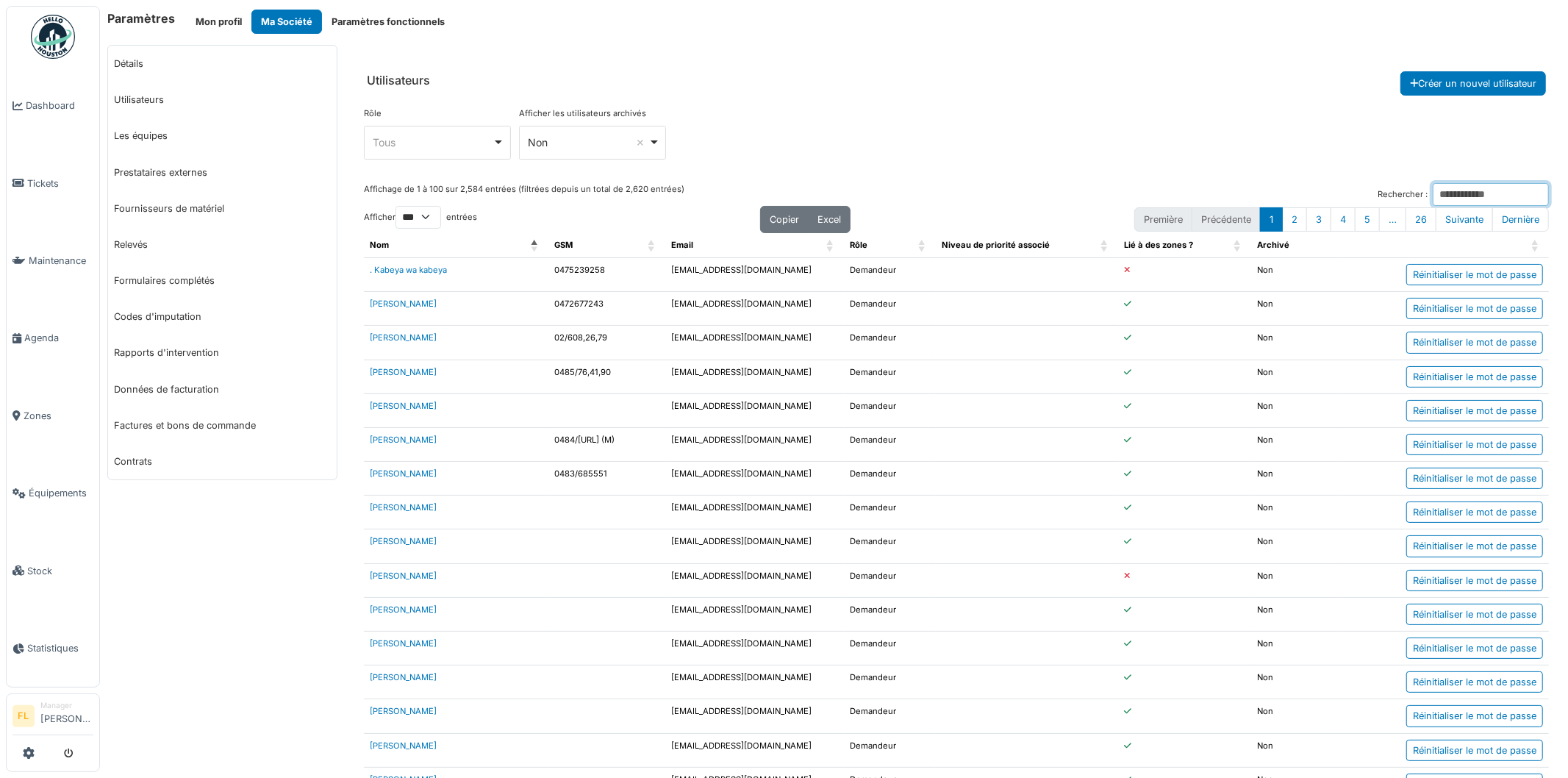
click at [1449, 189] on input "Rechercher :" at bounding box center [1491, 194] width 116 height 23
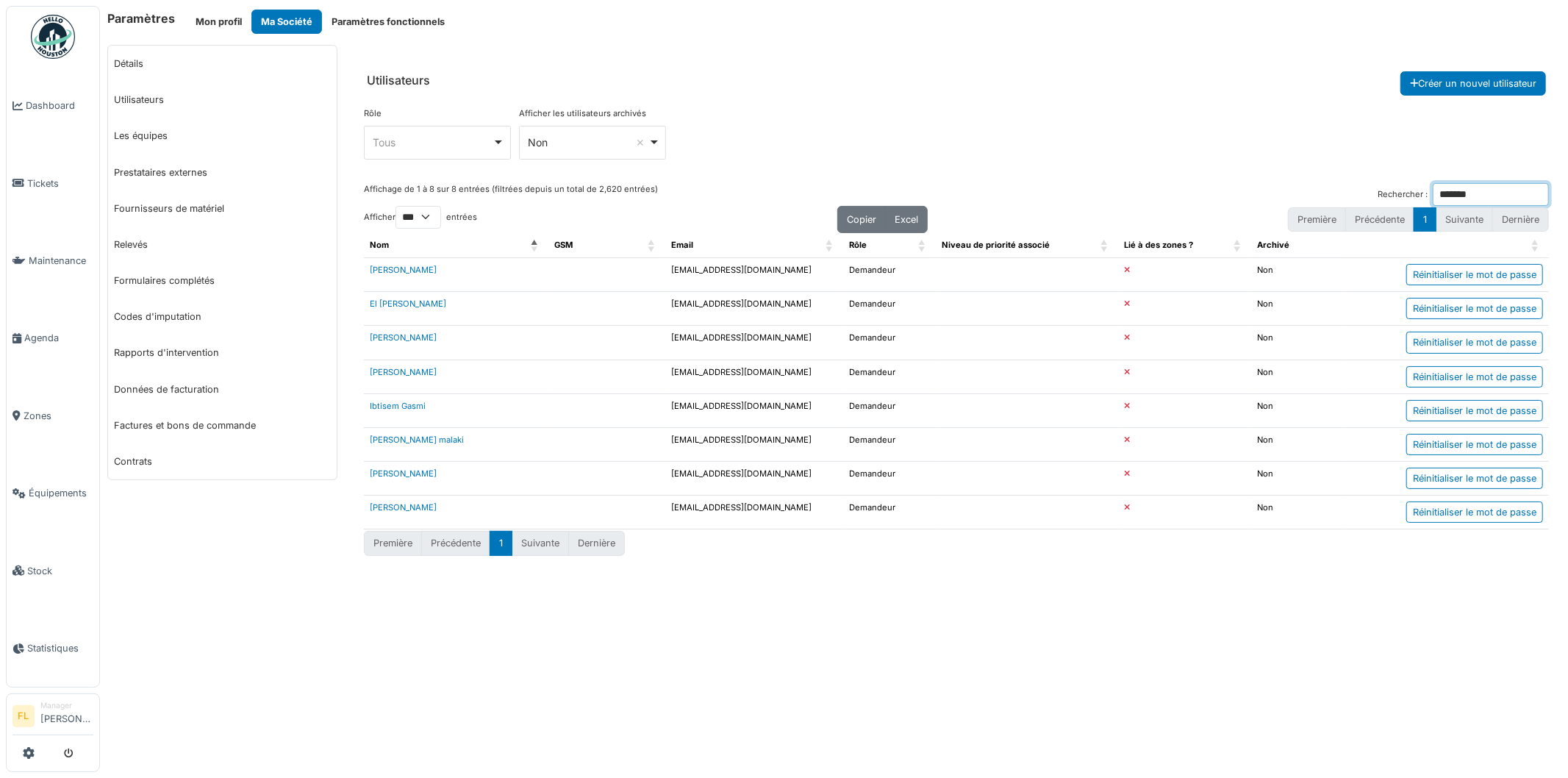
type input "*******"
click at [406, 440] on link "[PERSON_NAME] malaki" at bounding box center [417, 439] width 94 height 10
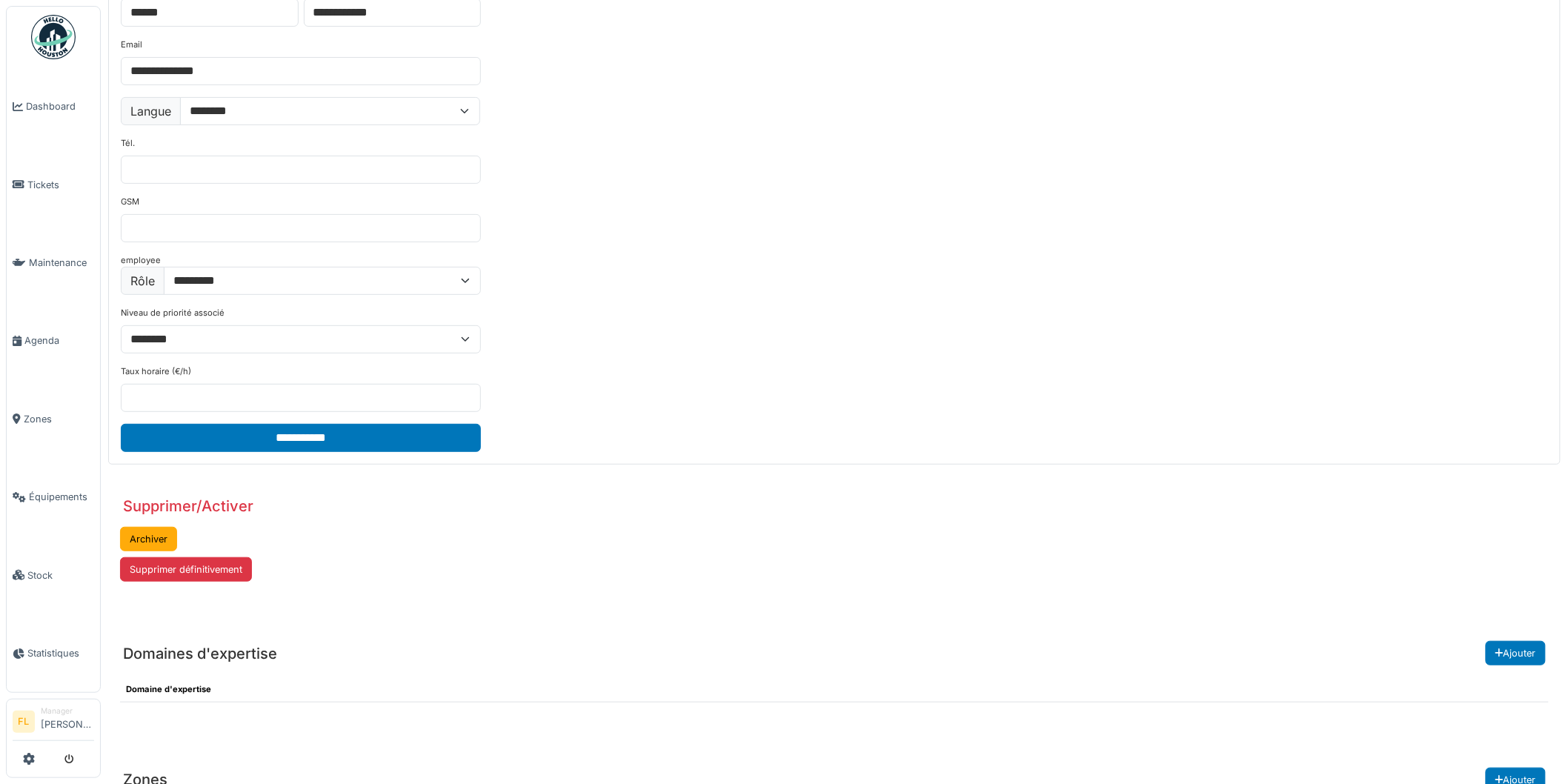
scroll to position [168, 0]
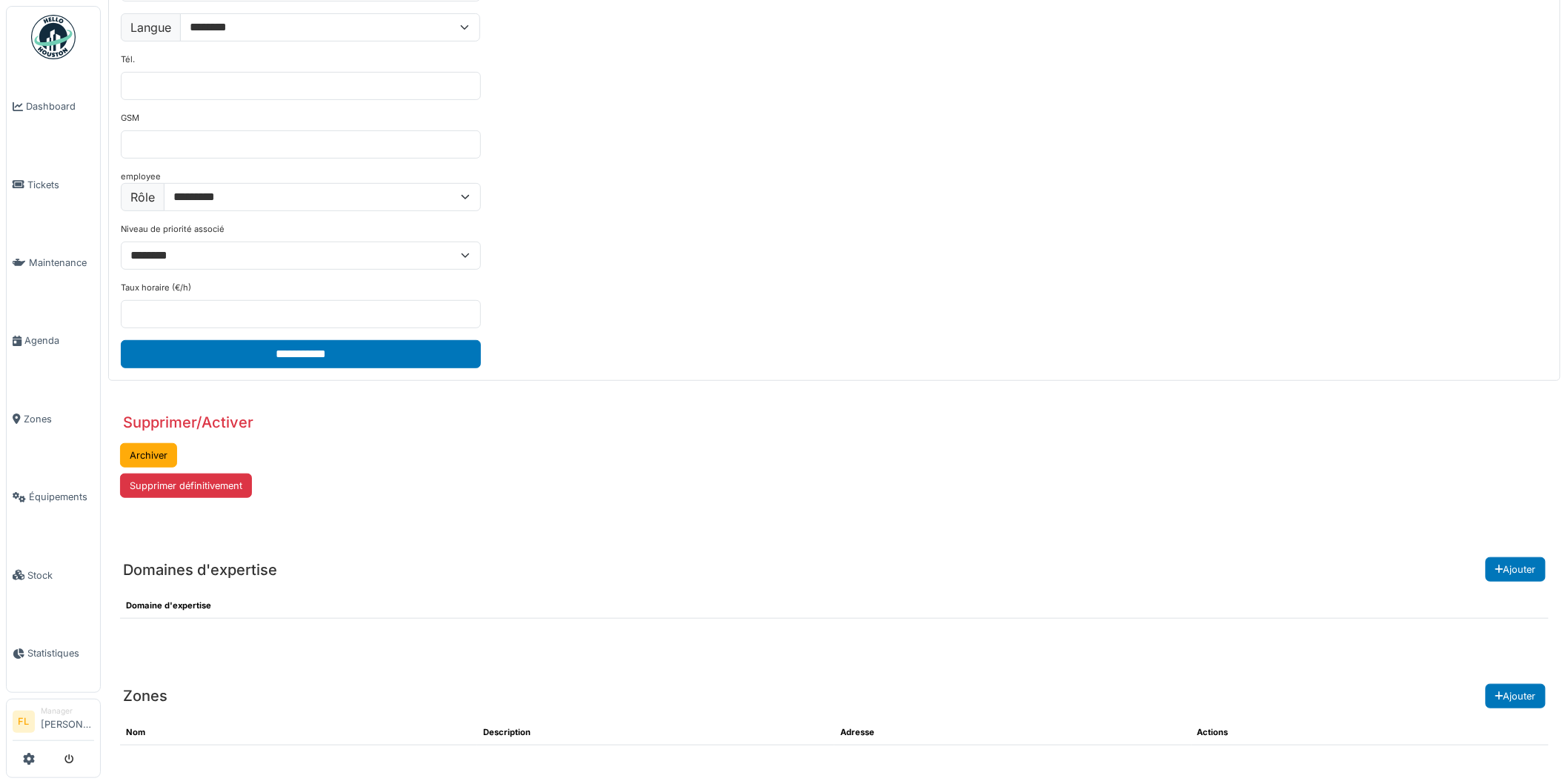
click at [415, 578] on header "Domaines d'expertise Ajouter une expertise à l'utilisateur Domaines d'expertise…" at bounding box center [834, 557] width 1452 height 51
drag, startPoint x: 806, startPoint y: 347, endPoint x: 702, endPoint y: 374, distance: 107.4
click at [805, 347] on div "**********" at bounding box center [834, 132] width 1451 height 495
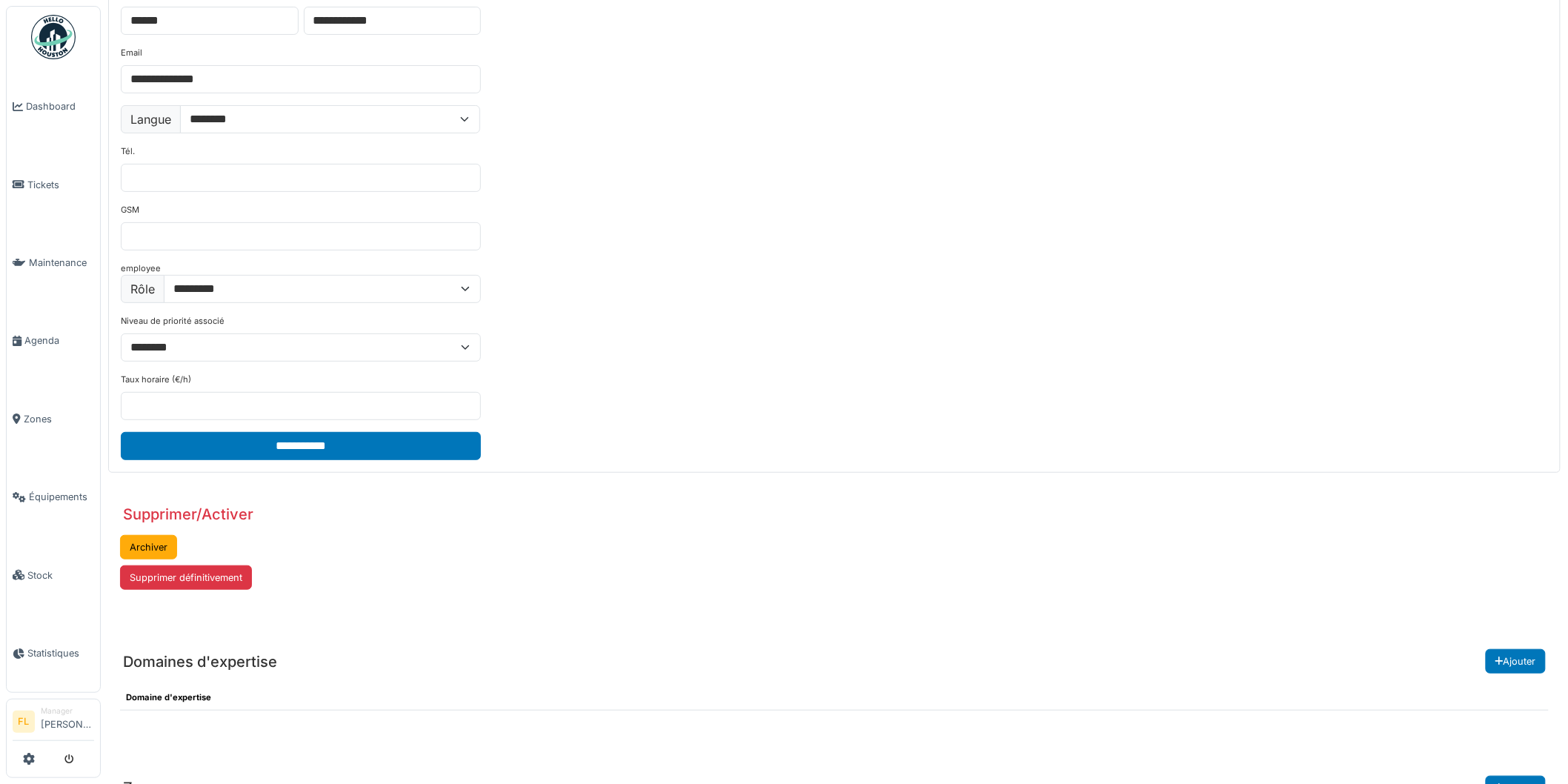
scroll to position [0, 0]
